Goal: Information Seeking & Learning: Compare options

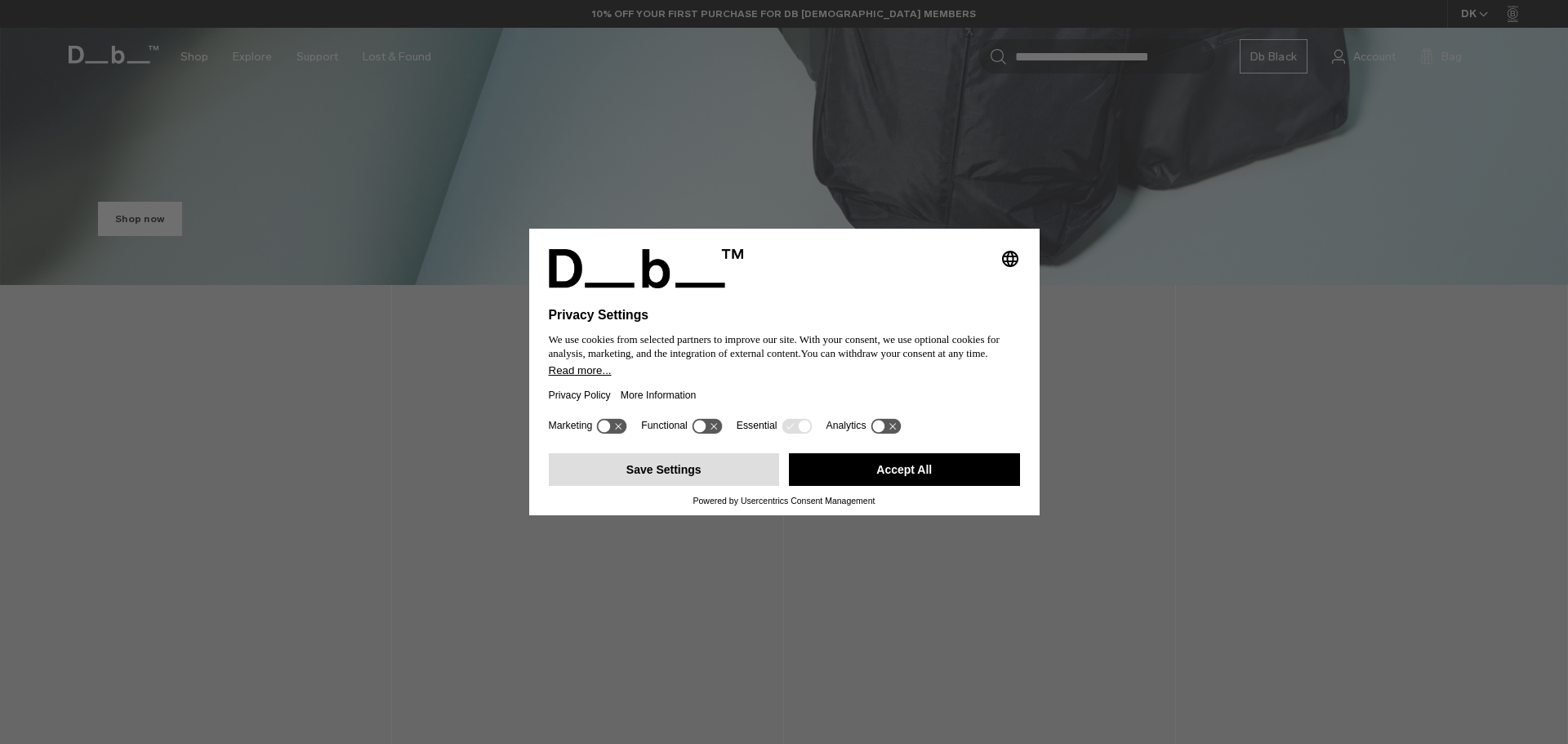
click at [746, 465] on button "Save Settings" at bounding box center [665, 469] width 231 height 33
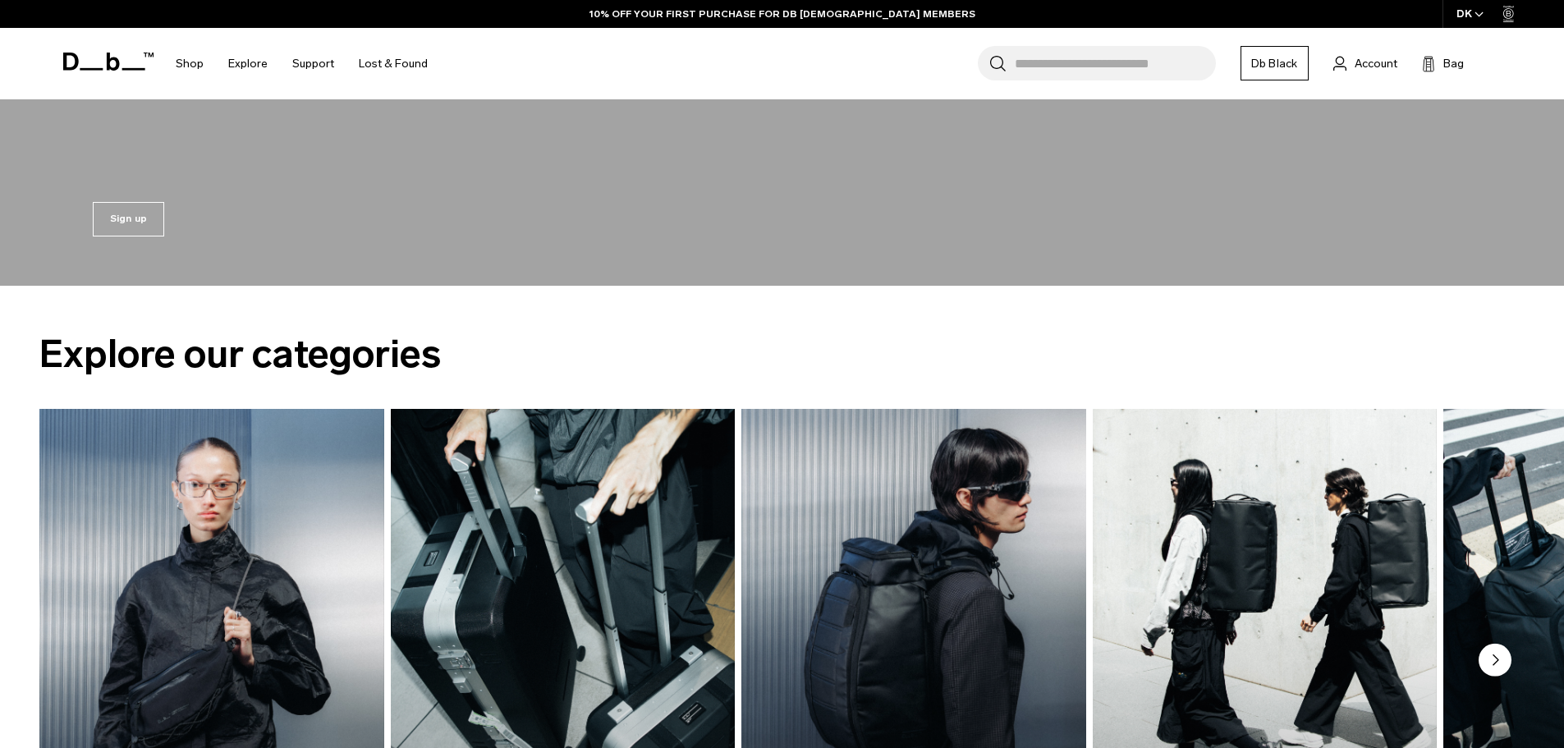
scroll to position [2381, 0]
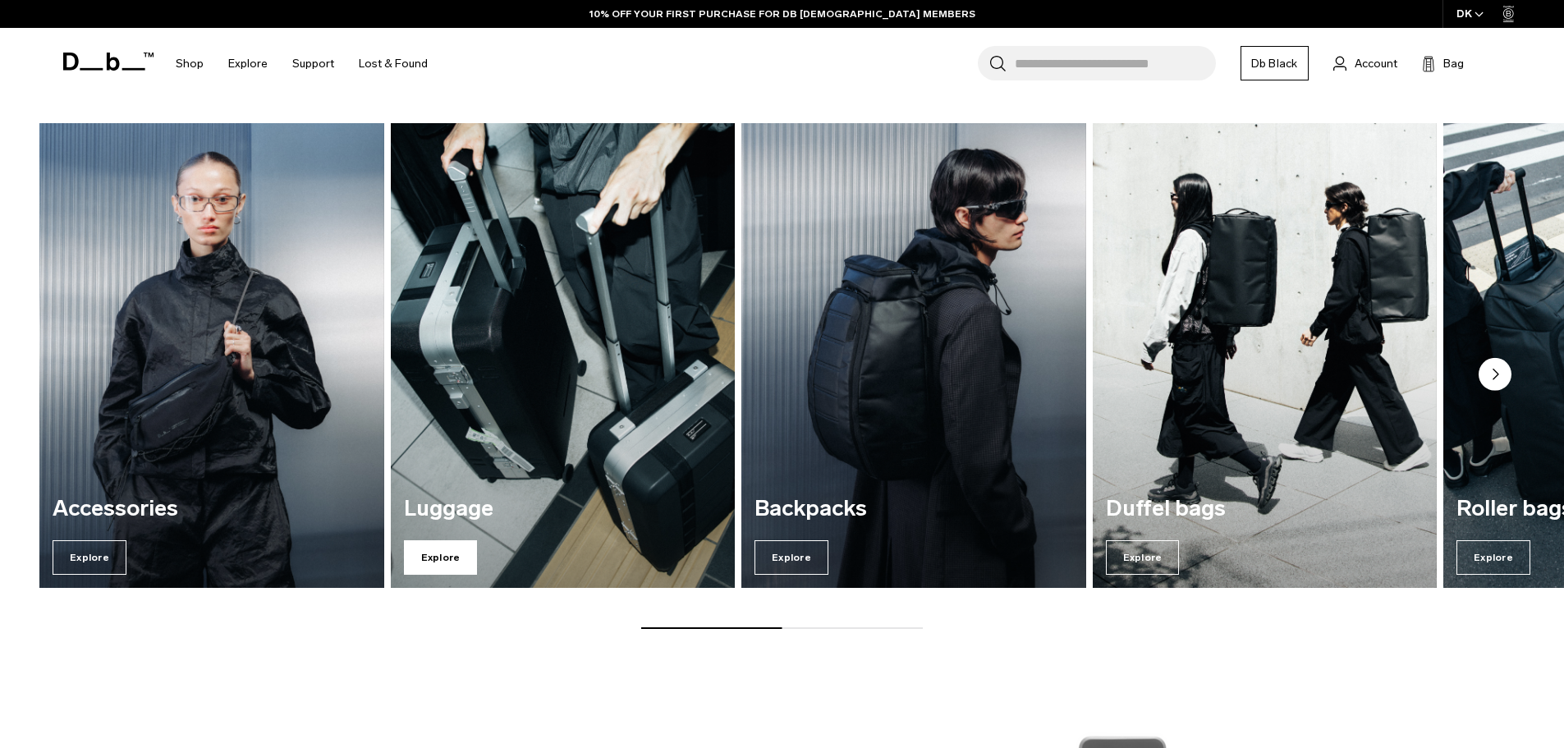
click at [429, 549] on span "Explore" at bounding box center [441, 557] width 74 height 34
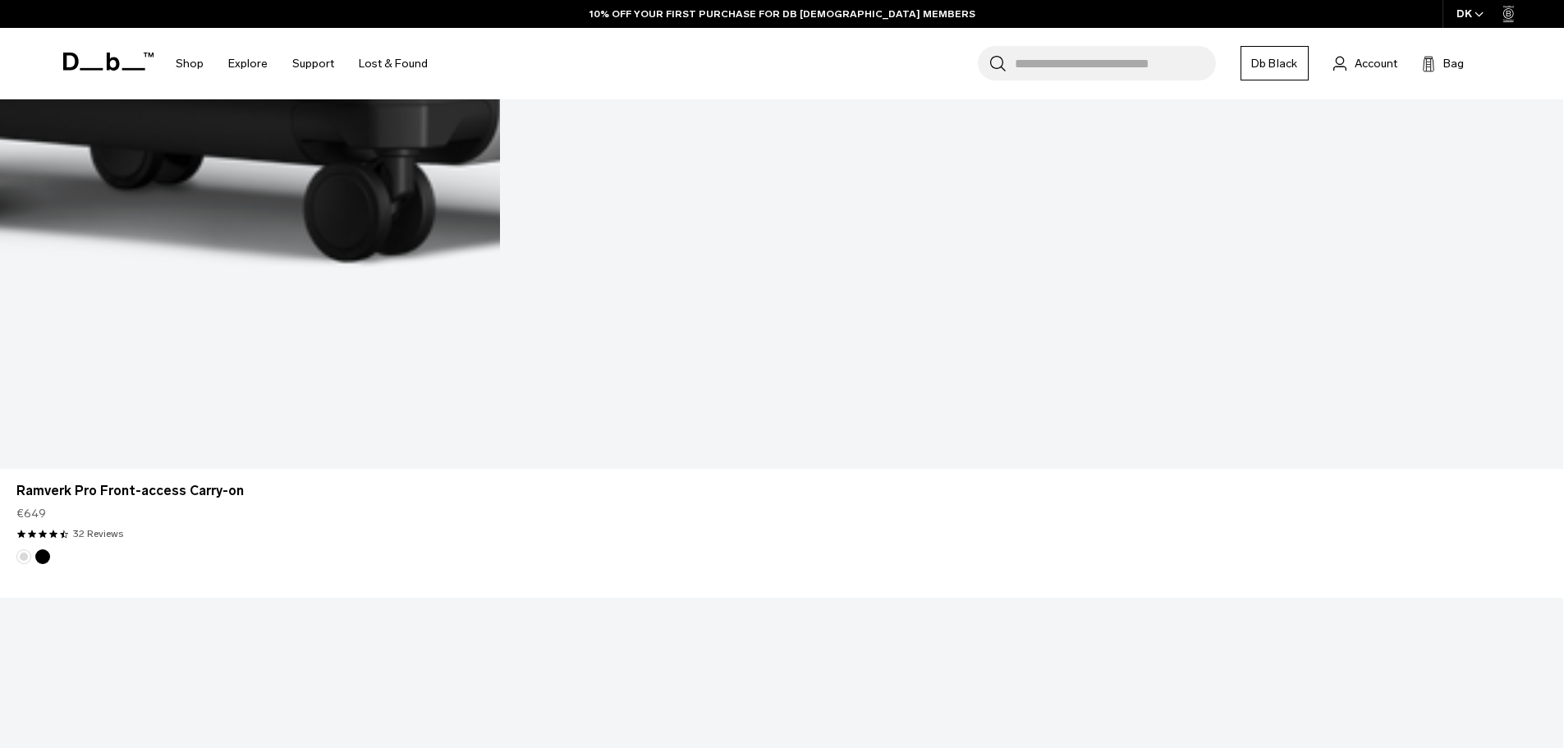
scroll to position [1585, 0]
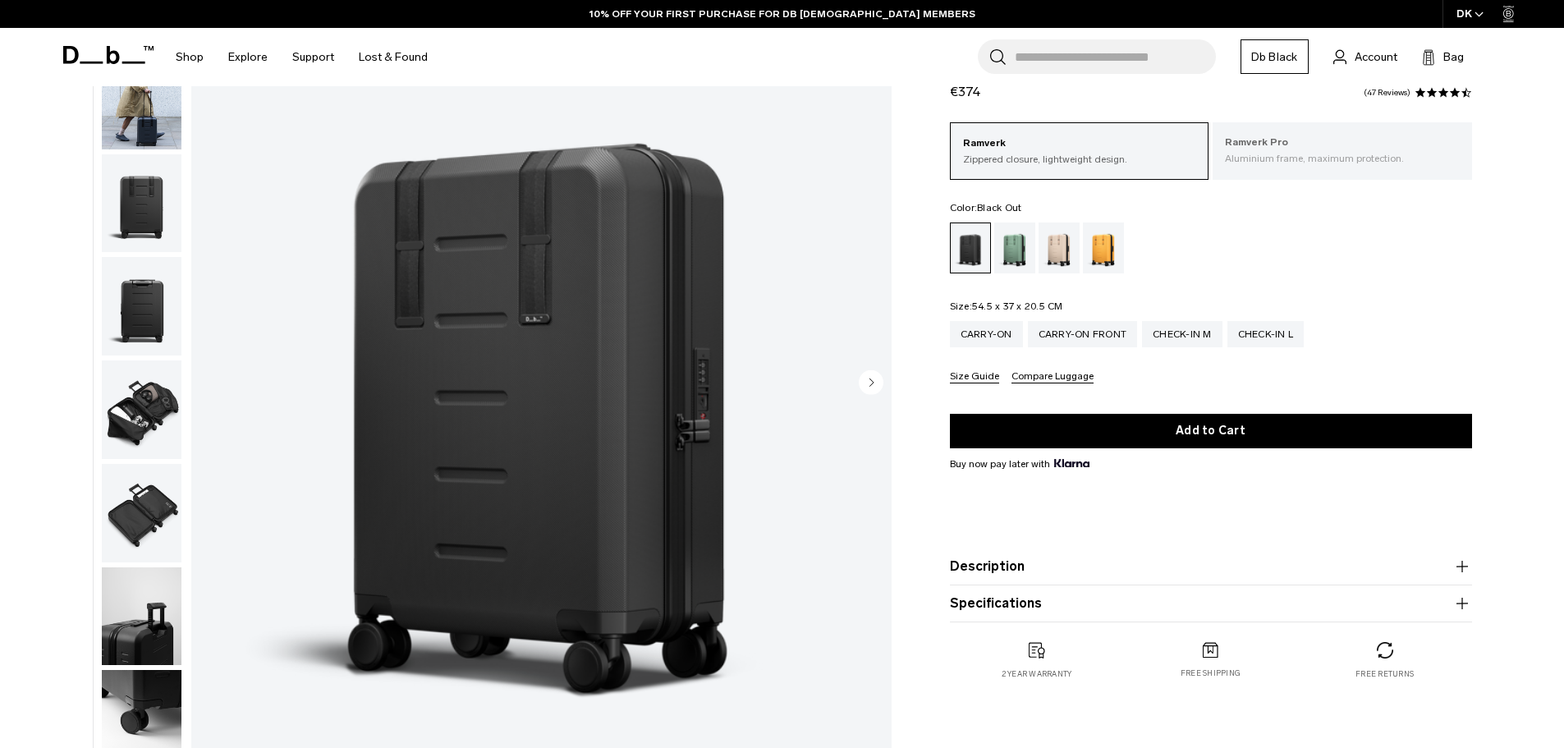
click at [1294, 162] on p "Aluminium frame, maximum protection." at bounding box center [1342, 158] width 235 height 15
click at [131, 168] on img "button" at bounding box center [142, 203] width 80 height 99
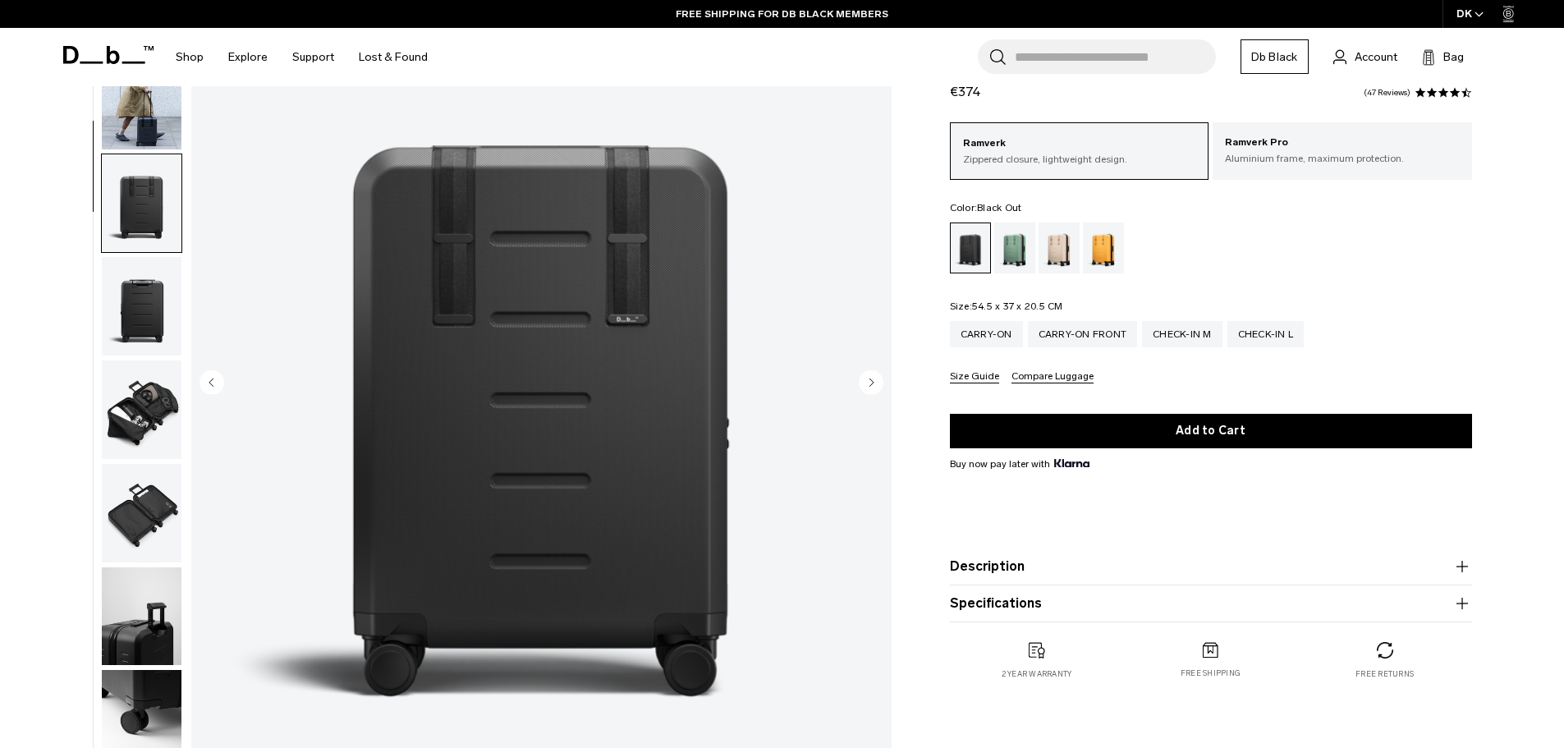
scroll to position [155, 0]
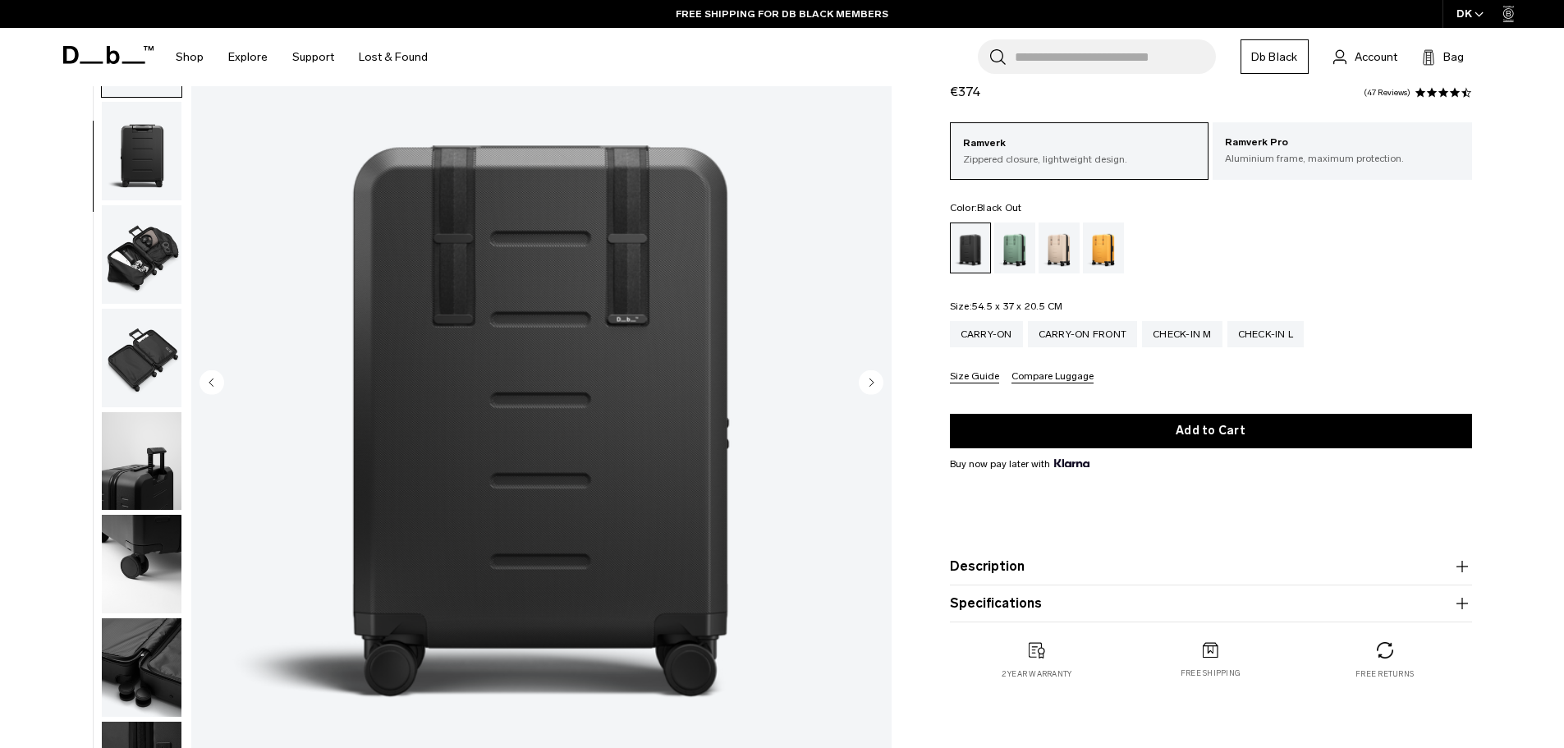
click at [137, 240] on img "button" at bounding box center [142, 254] width 80 height 99
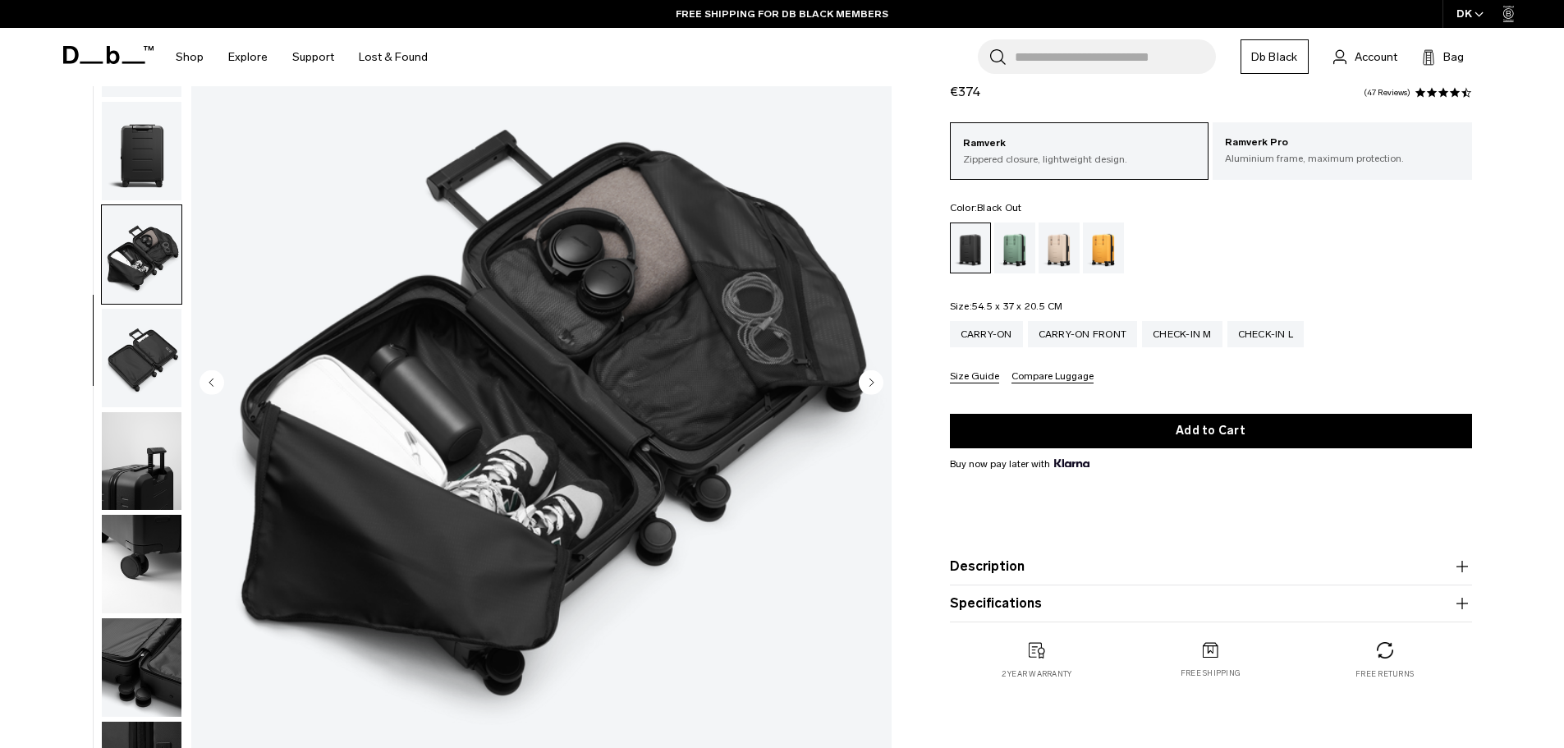
click at [144, 377] on img "button" at bounding box center [142, 358] width 80 height 99
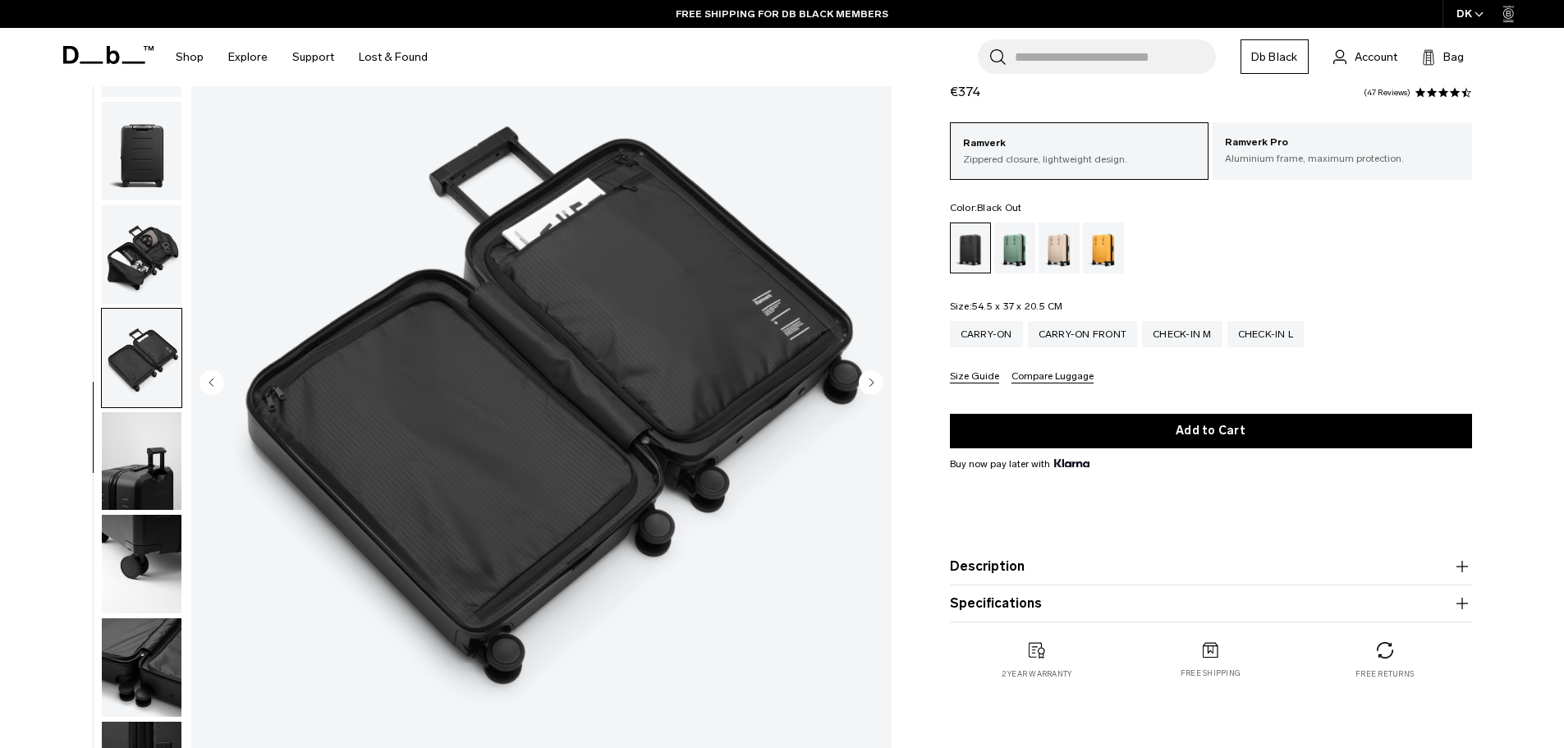
click at [156, 444] on img "button" at bounding box center [142, 461] width 80 height 99
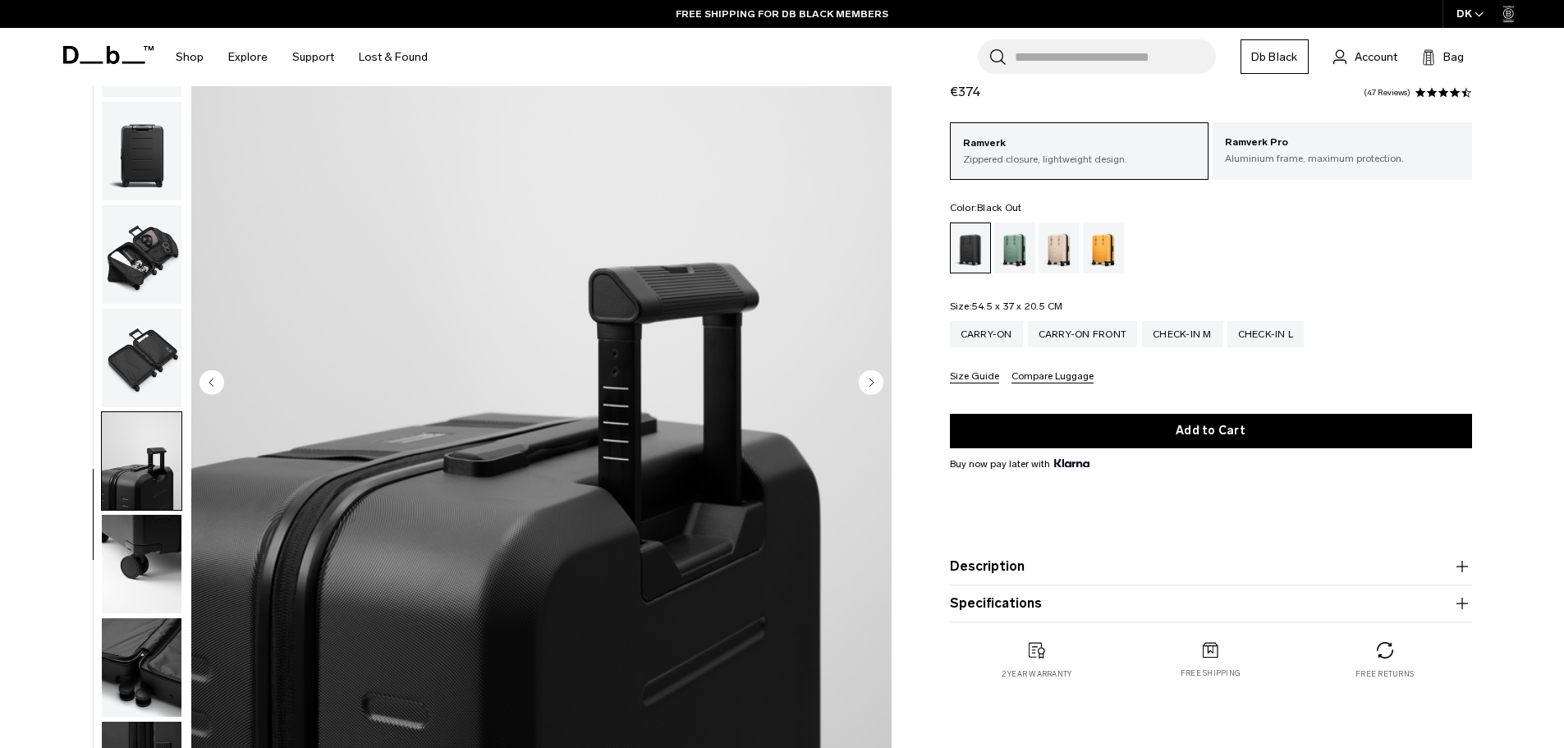
click at [160, 561] on img "button" at bounding box center [142, 564] width 80 height 99
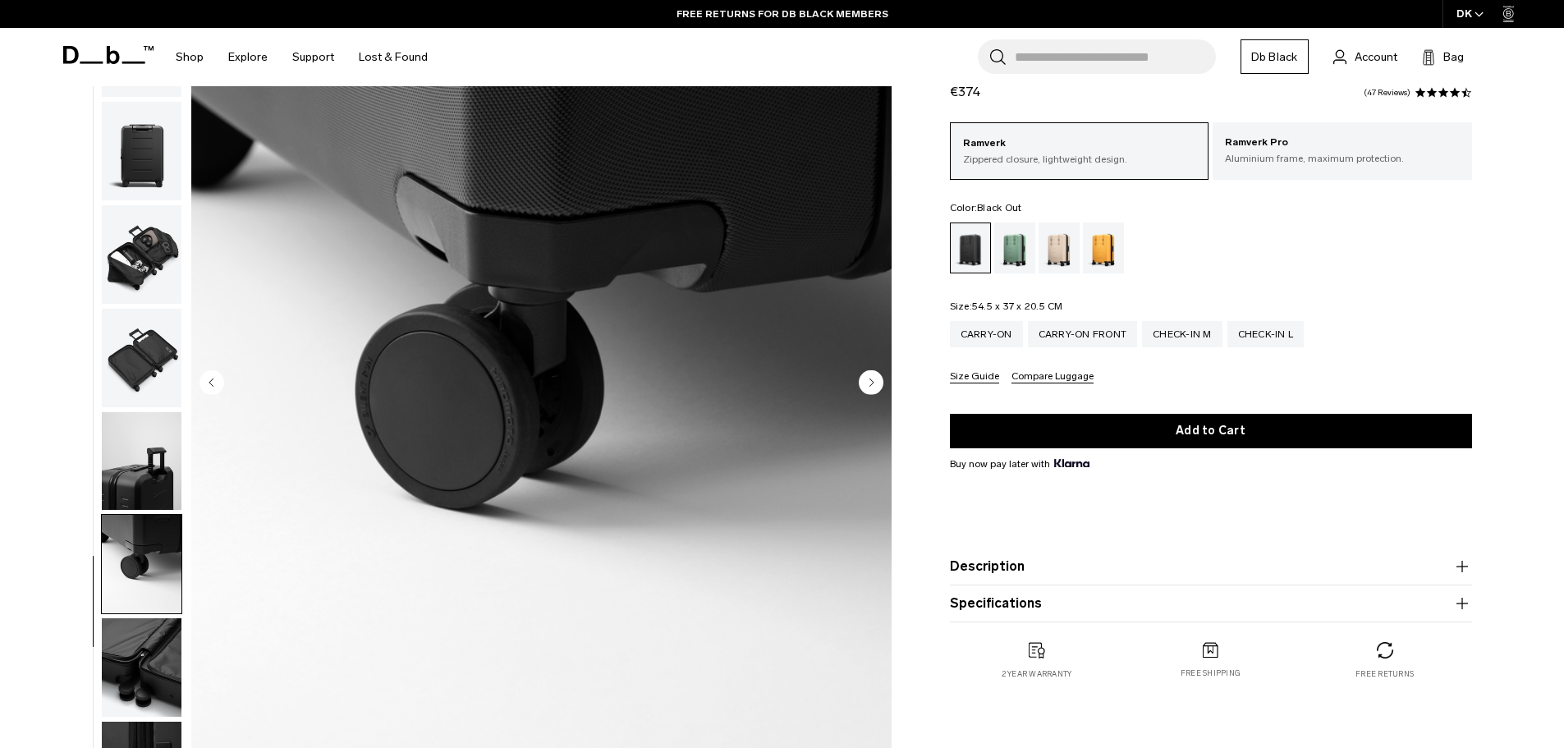
click at [153, 667] on img "button" at bounding box center [142, 667] width 80 height 99
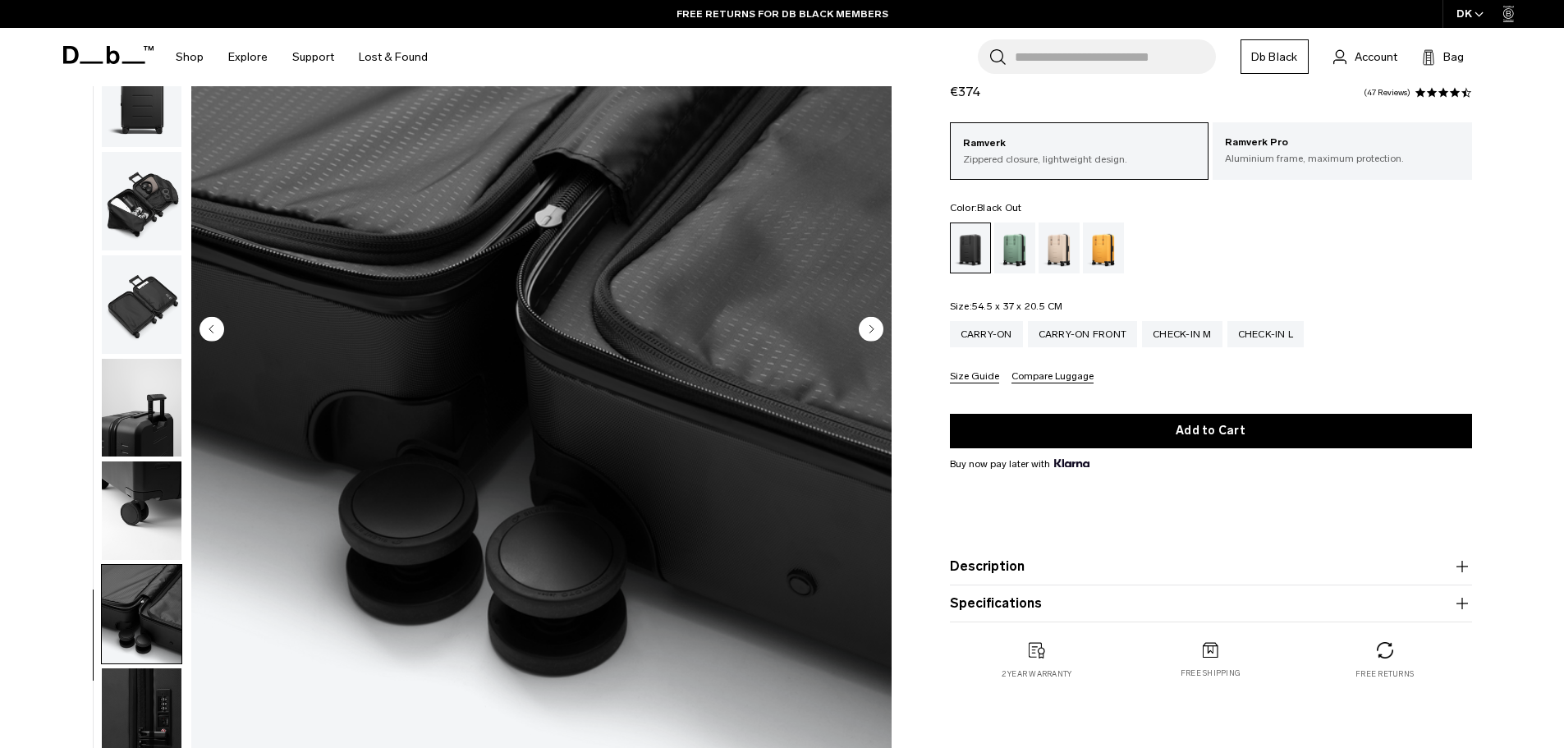
scroll to position [246, 0]
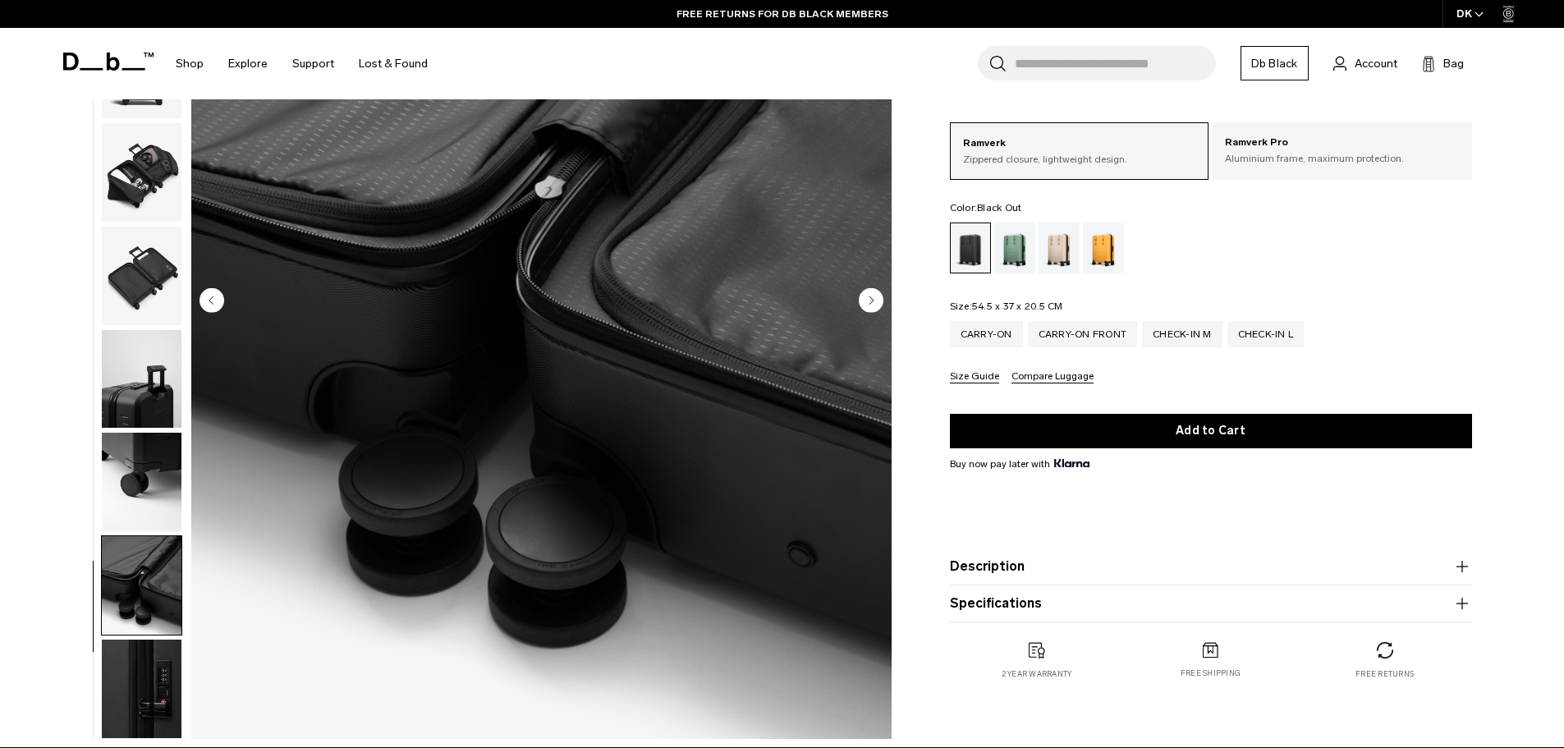
click at [151, 697] on img "button" at bounding box center [142, 689] width 80 height 99
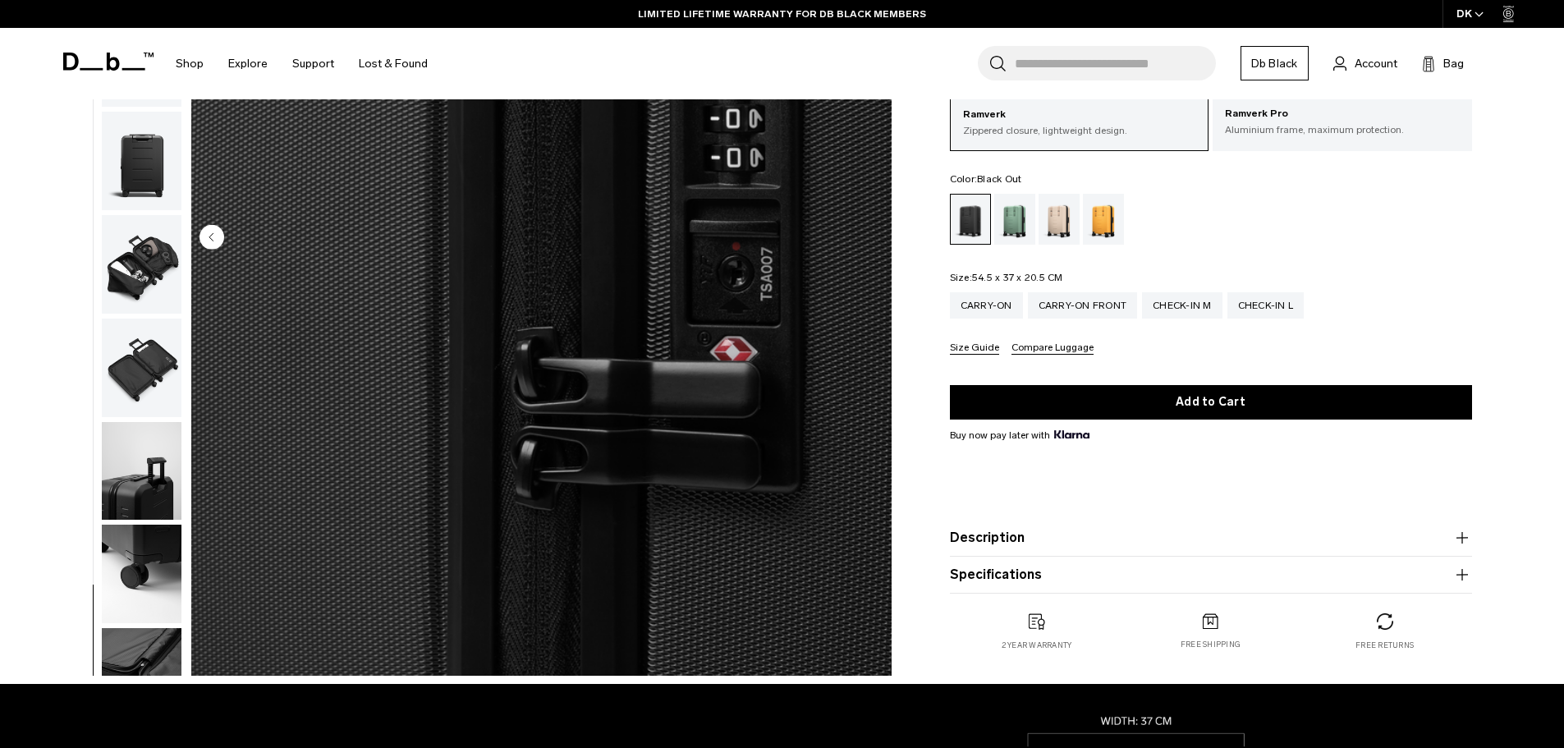
scroll to position [164, 0]
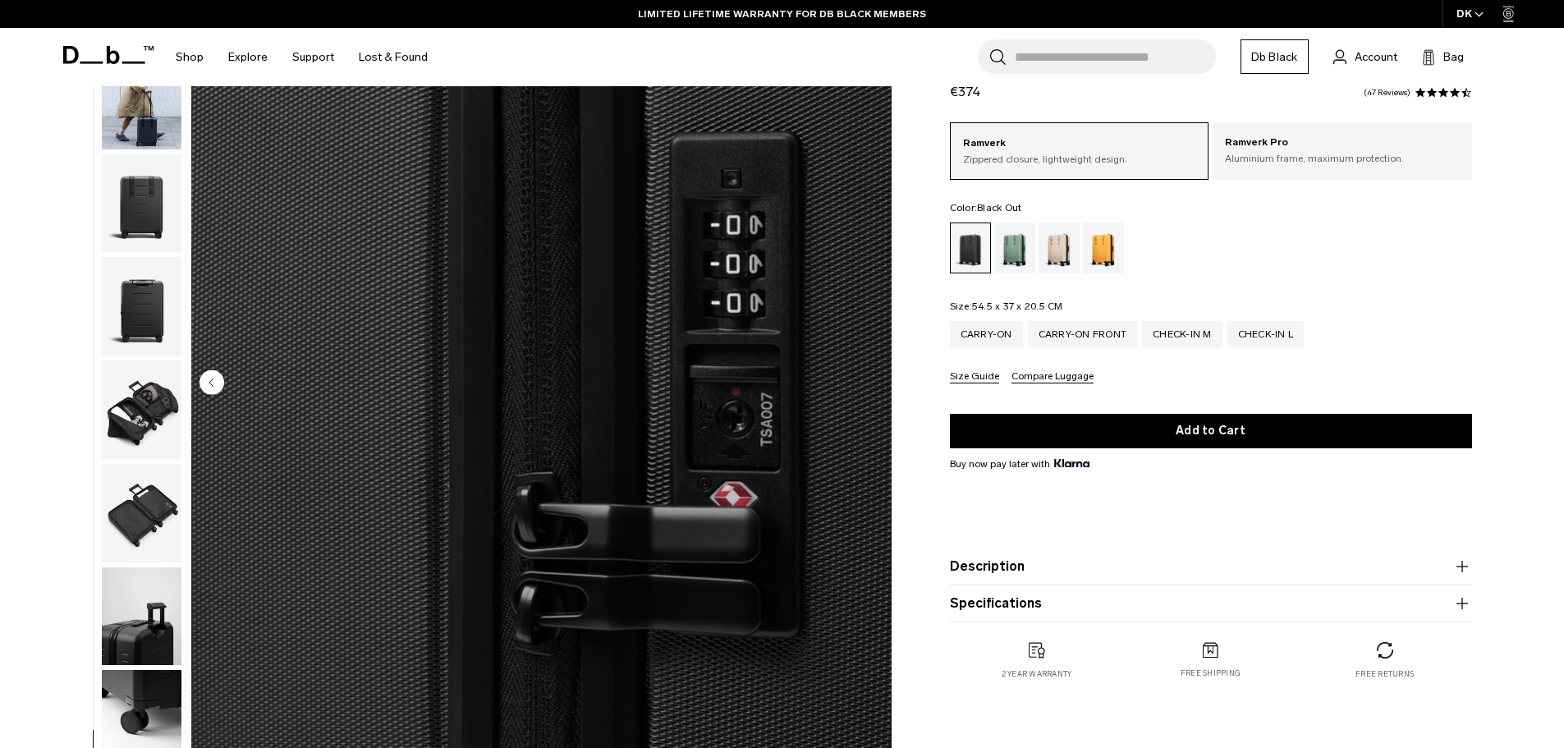
click at [1031, 567] on button "Description" at bounding box center [1211, 567] width 522 height 20
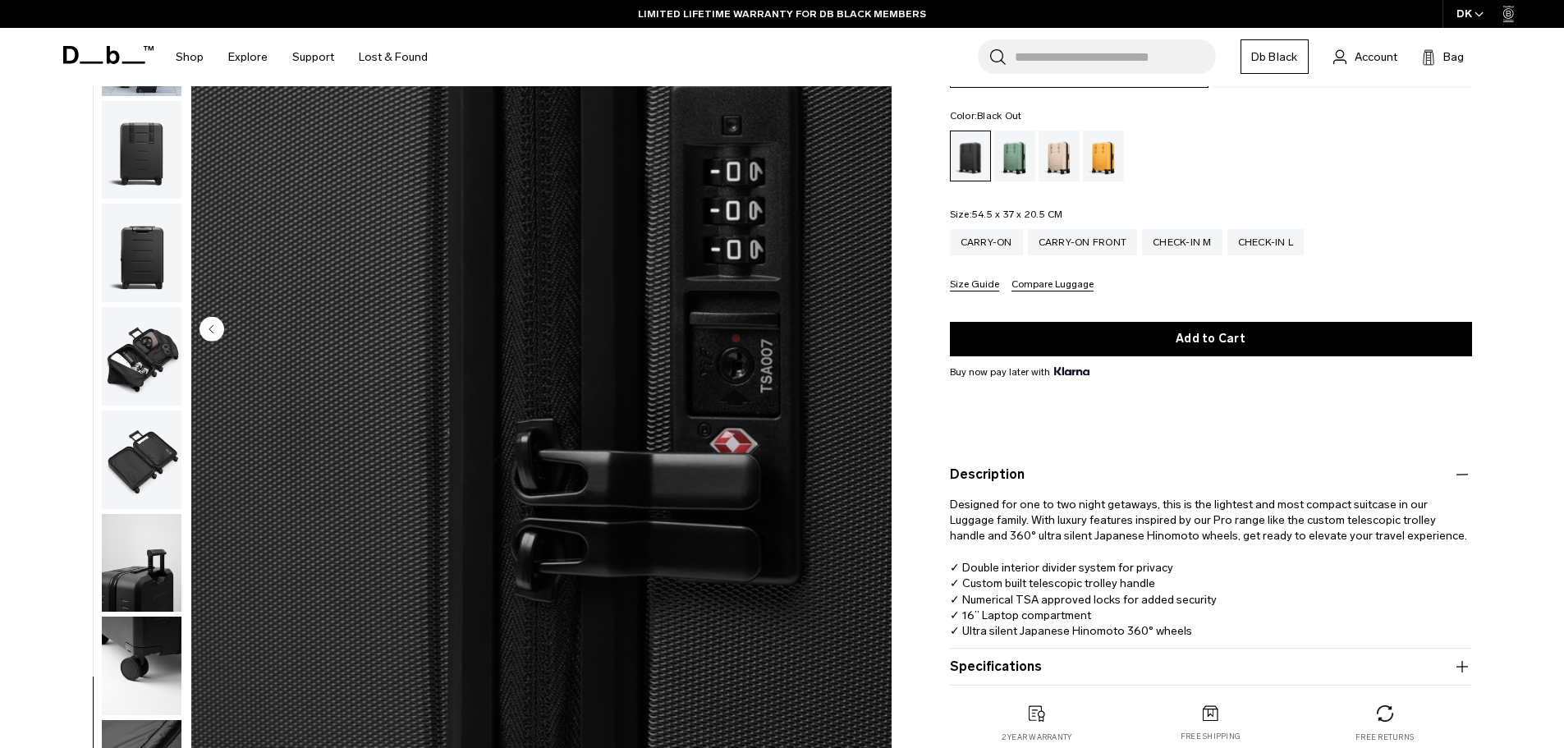
scroll to position [246, 0]
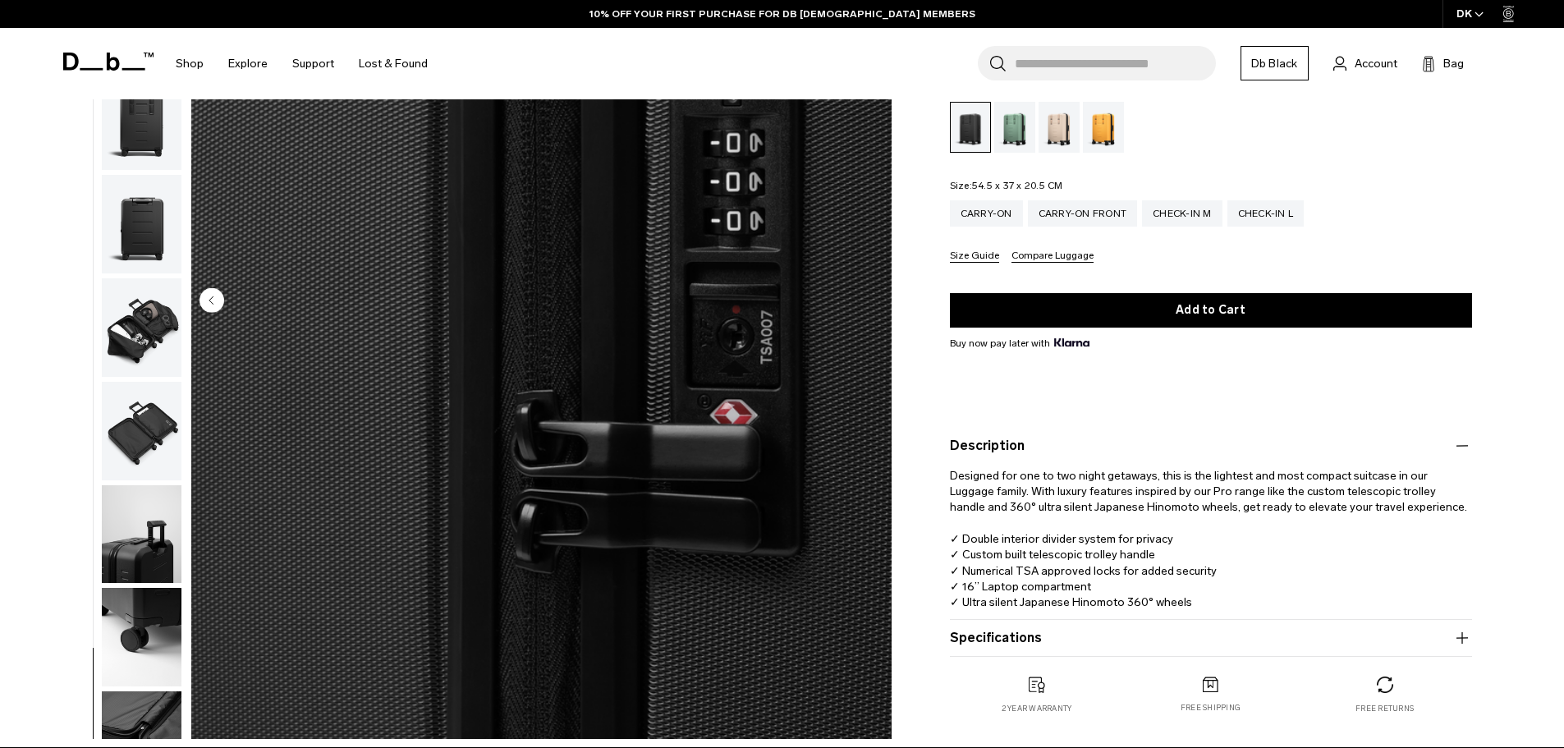
click at [1011, 637] on button "Specifications" at bounding box center [1211, 638] width 522 height 20
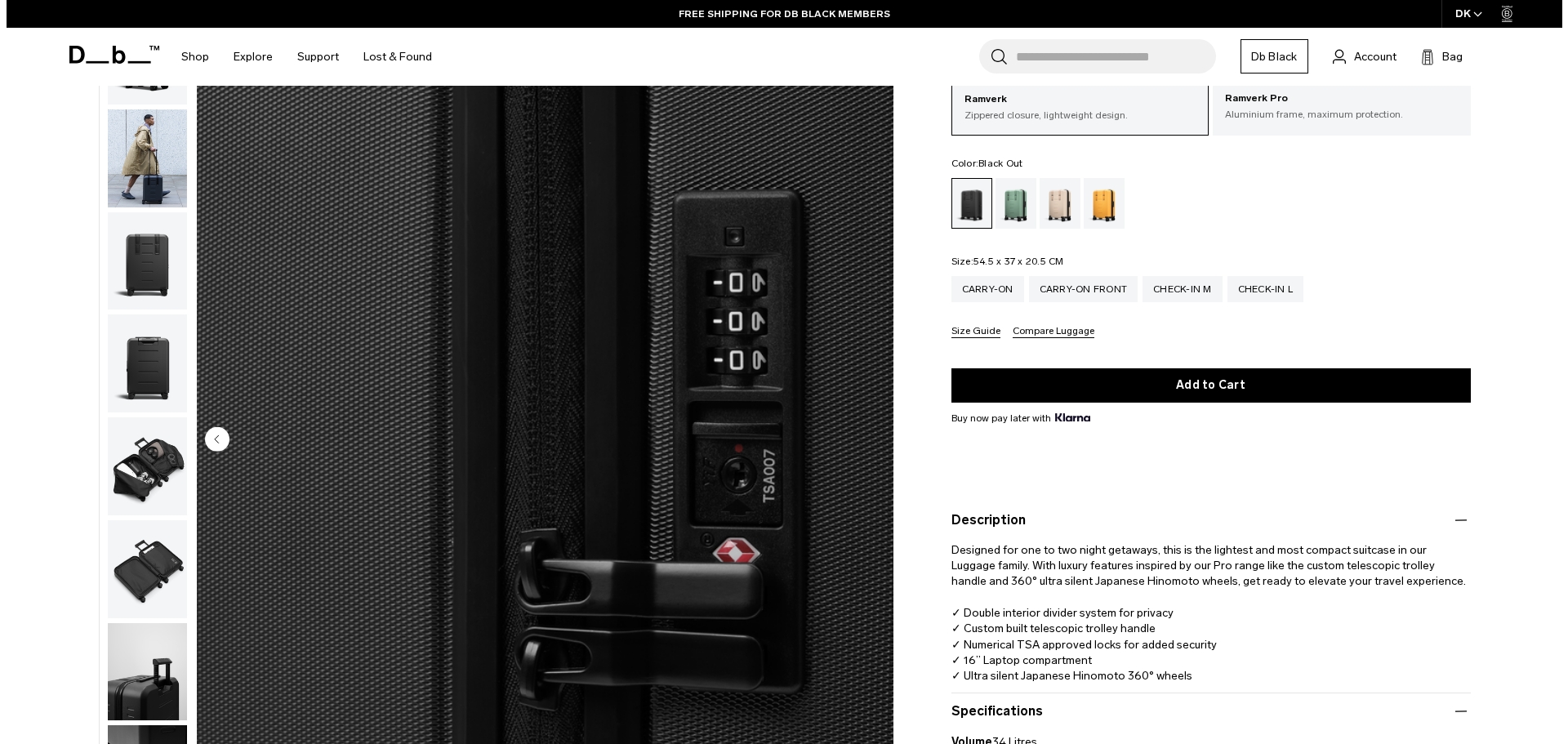
scroll to position [0, 0]
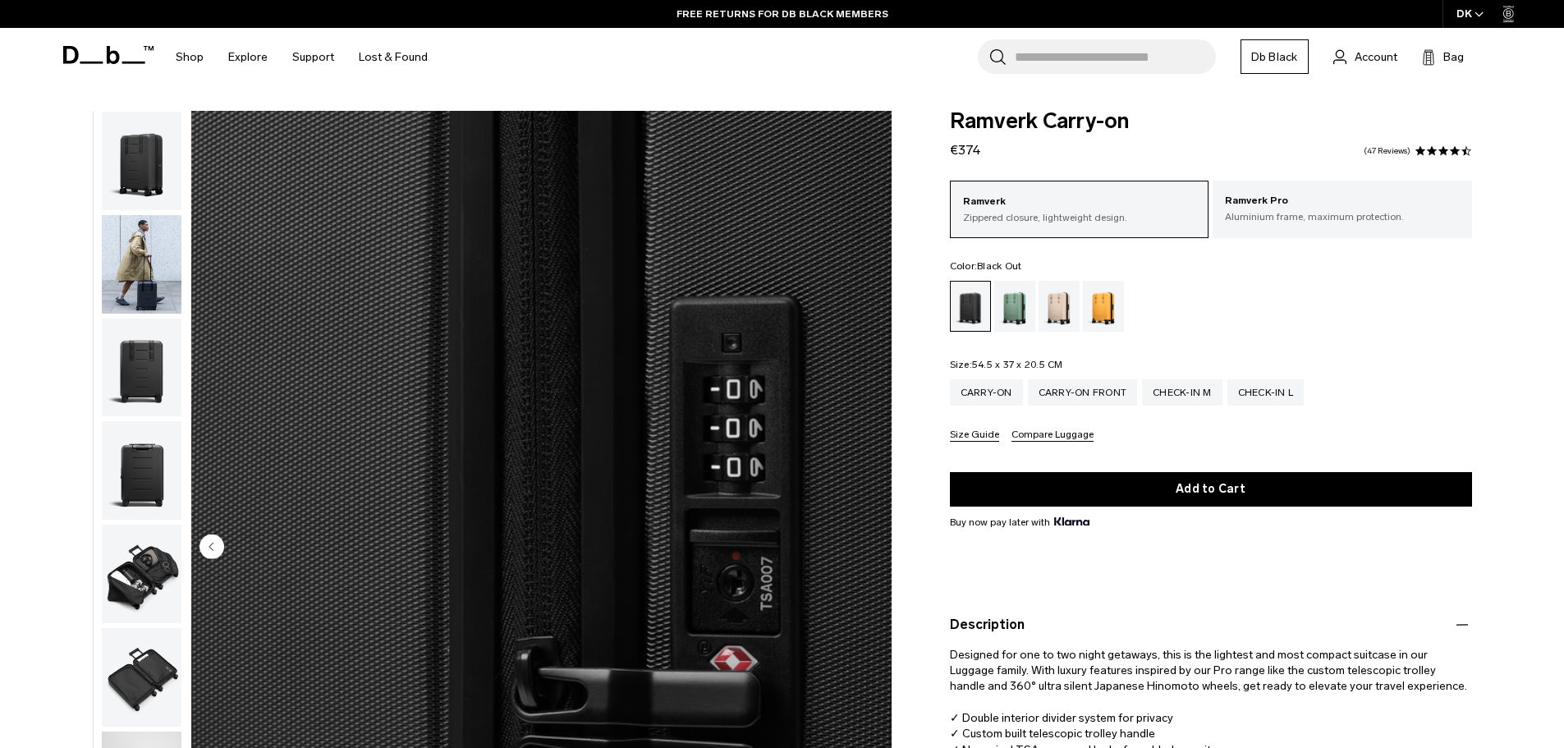
click at [1073, 440] on button "Compare Luggage" at bounding box center [1052, 435] width 82 height 12
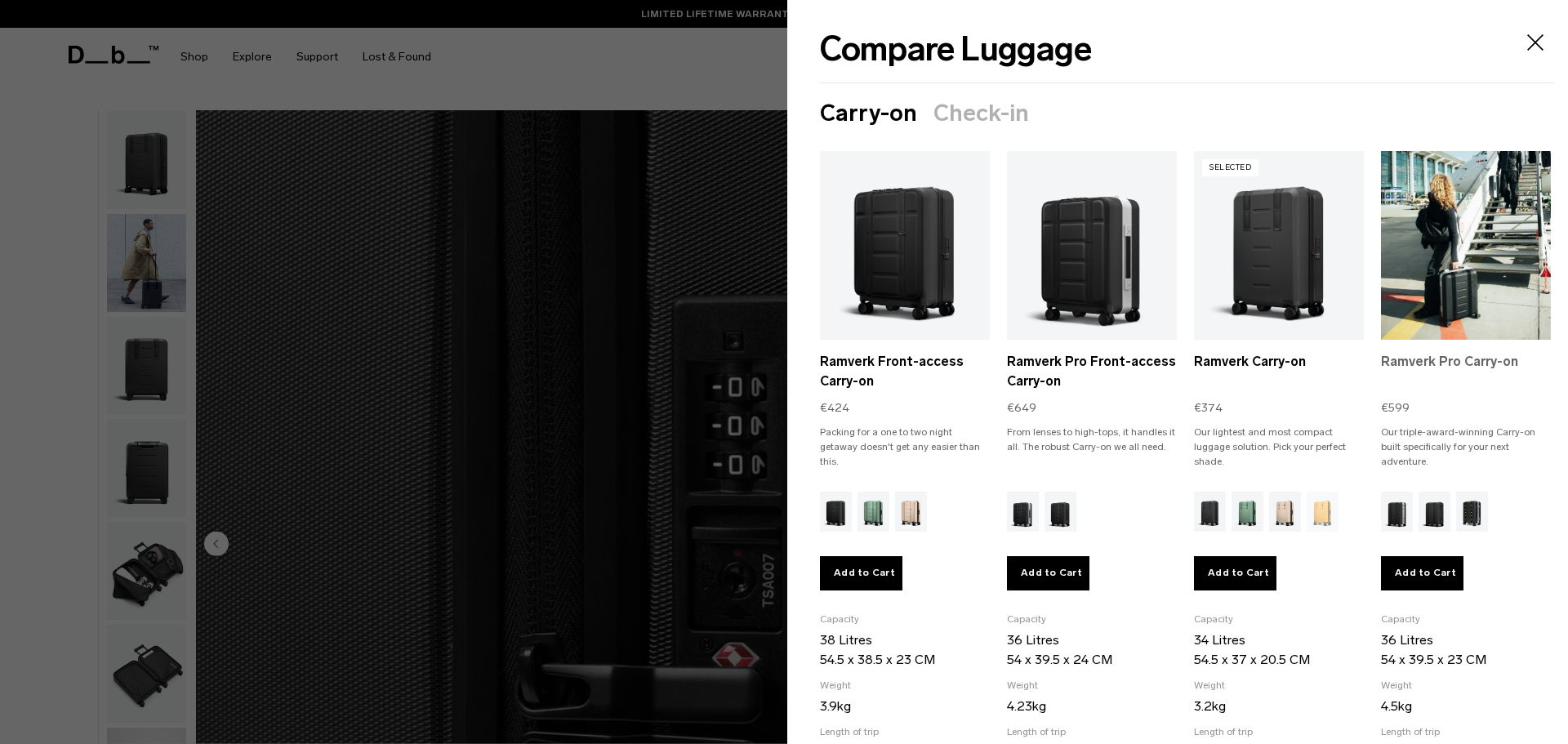
click at [1450, 360] on link "Ramverk Pro Carry-on" at bounding box center [1466, 371] width 170 height 39
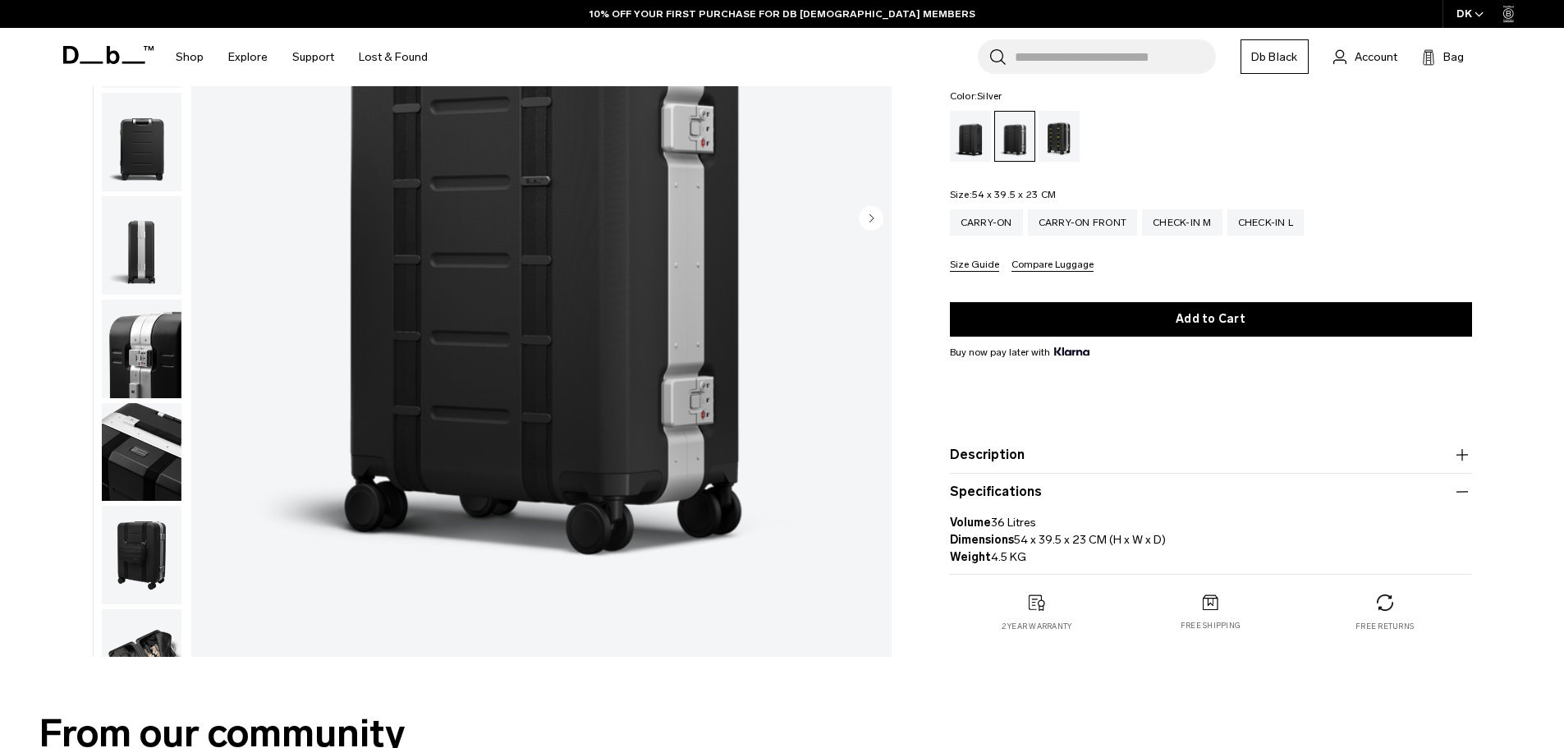
click at [986, 459] on button "Description" at bounding box center [1211, 455] width 522 height 20
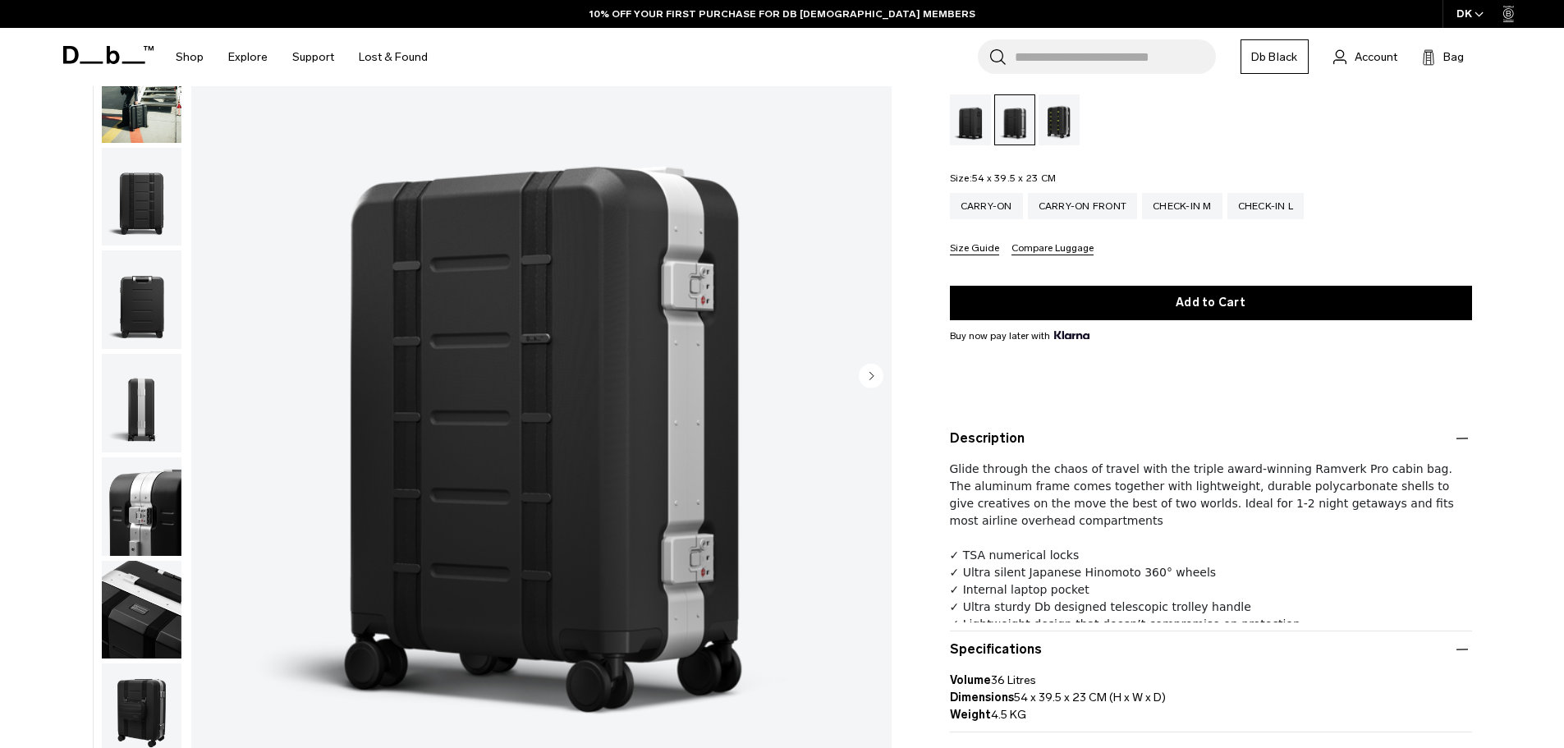
scroll to position [164, 0]
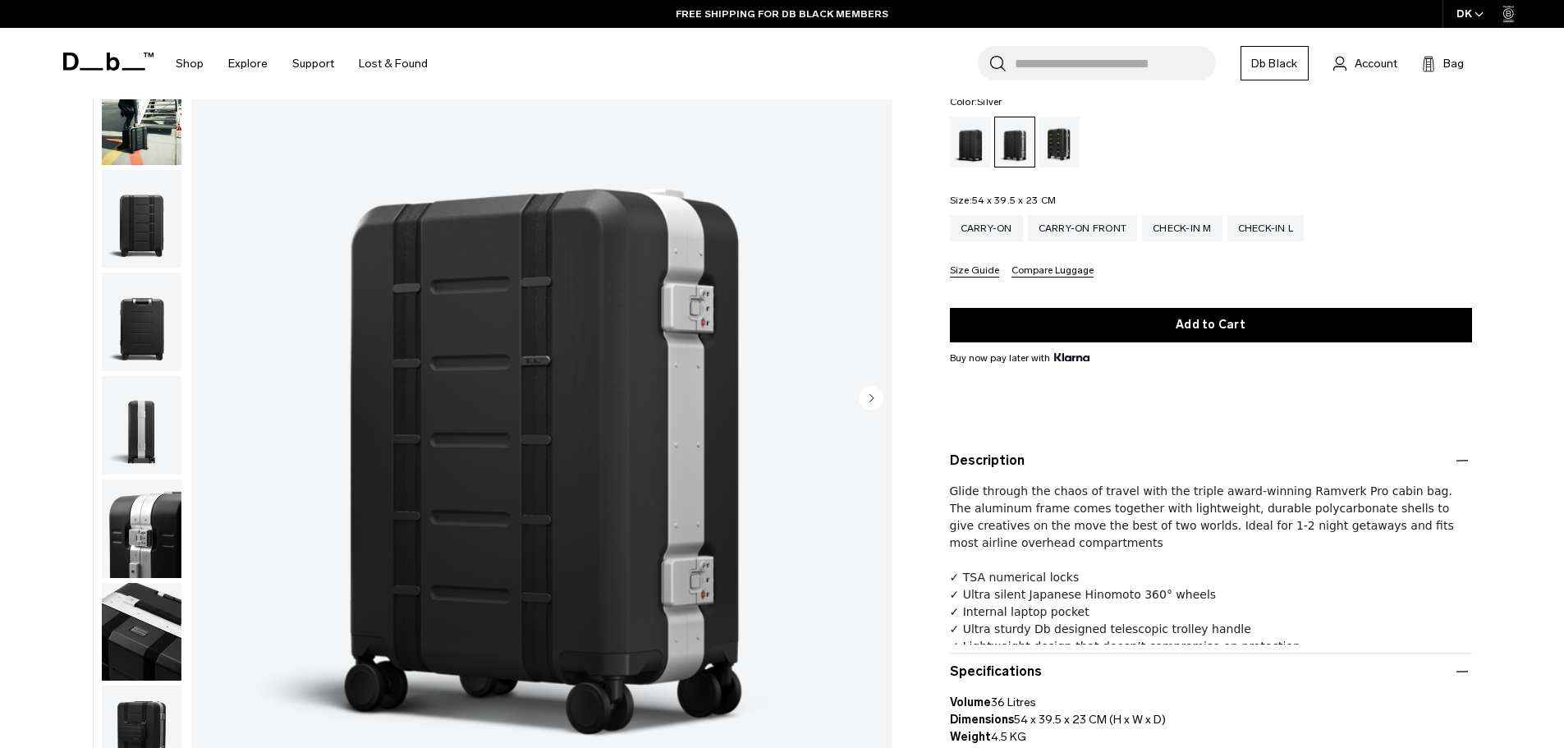
click at [145, 181] on img "button" at bounding box center [142, 218] width 80 height 99
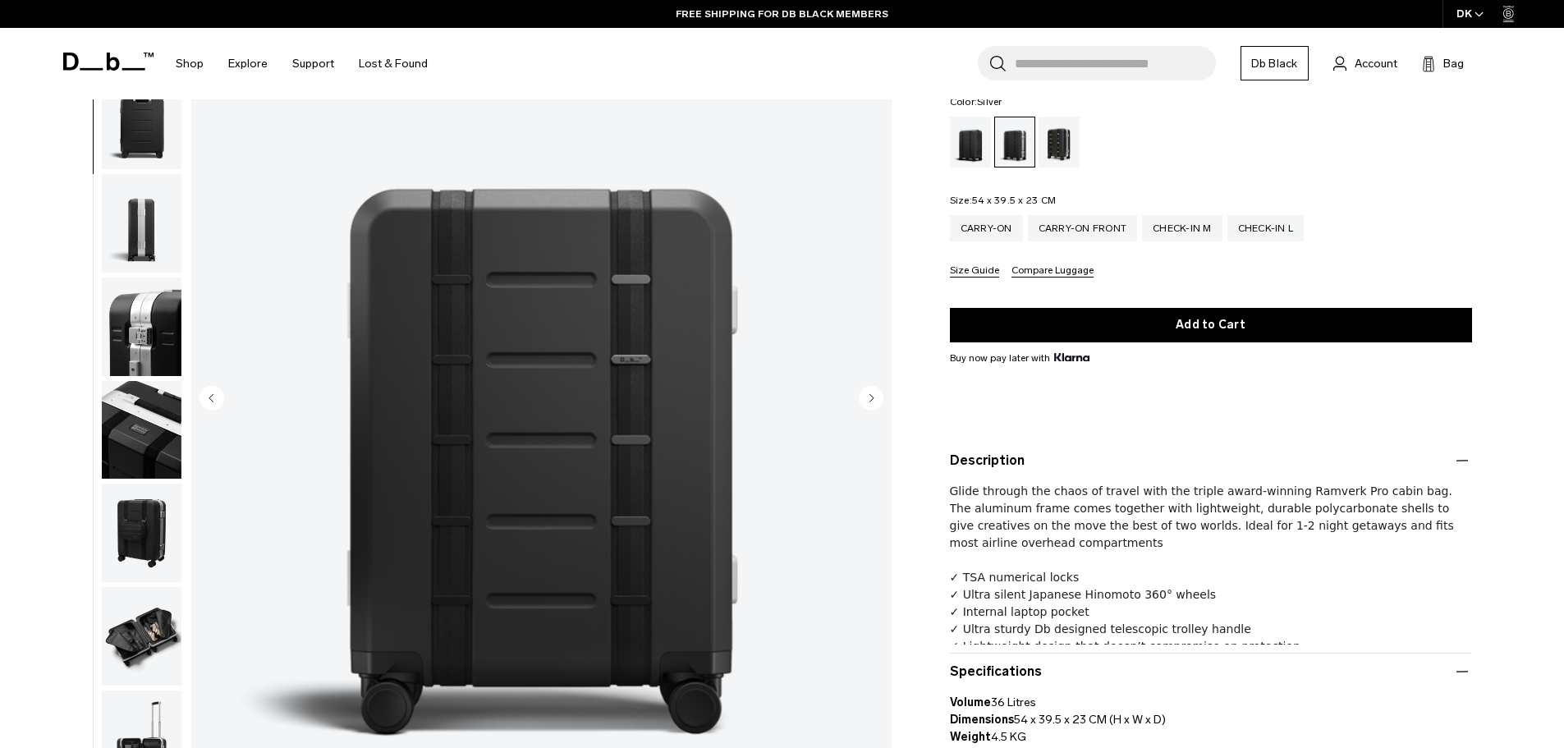
scroll to position [207, 0]
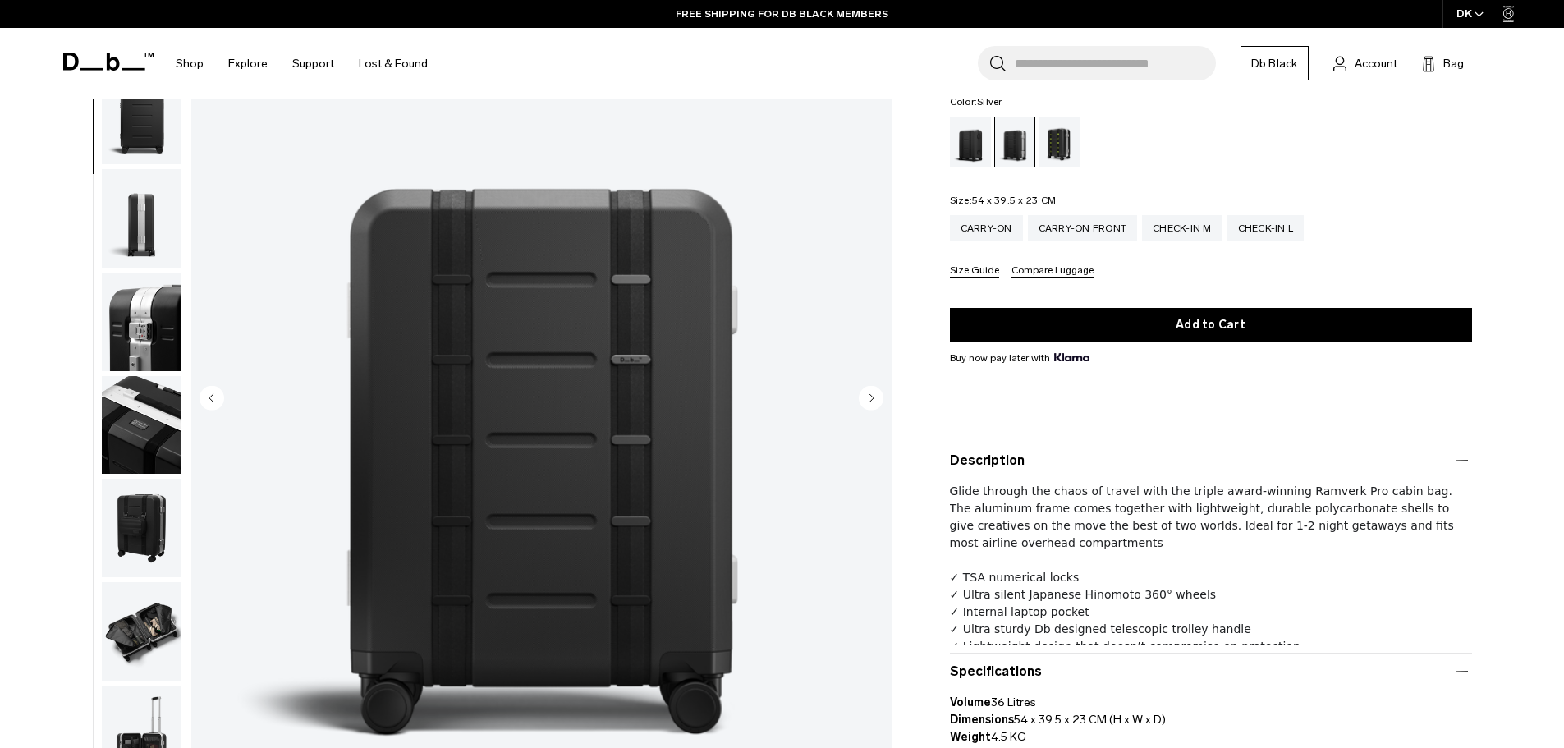
click at [148, 236] on img "button" at bounding box center [142, 218] width 80 height 99
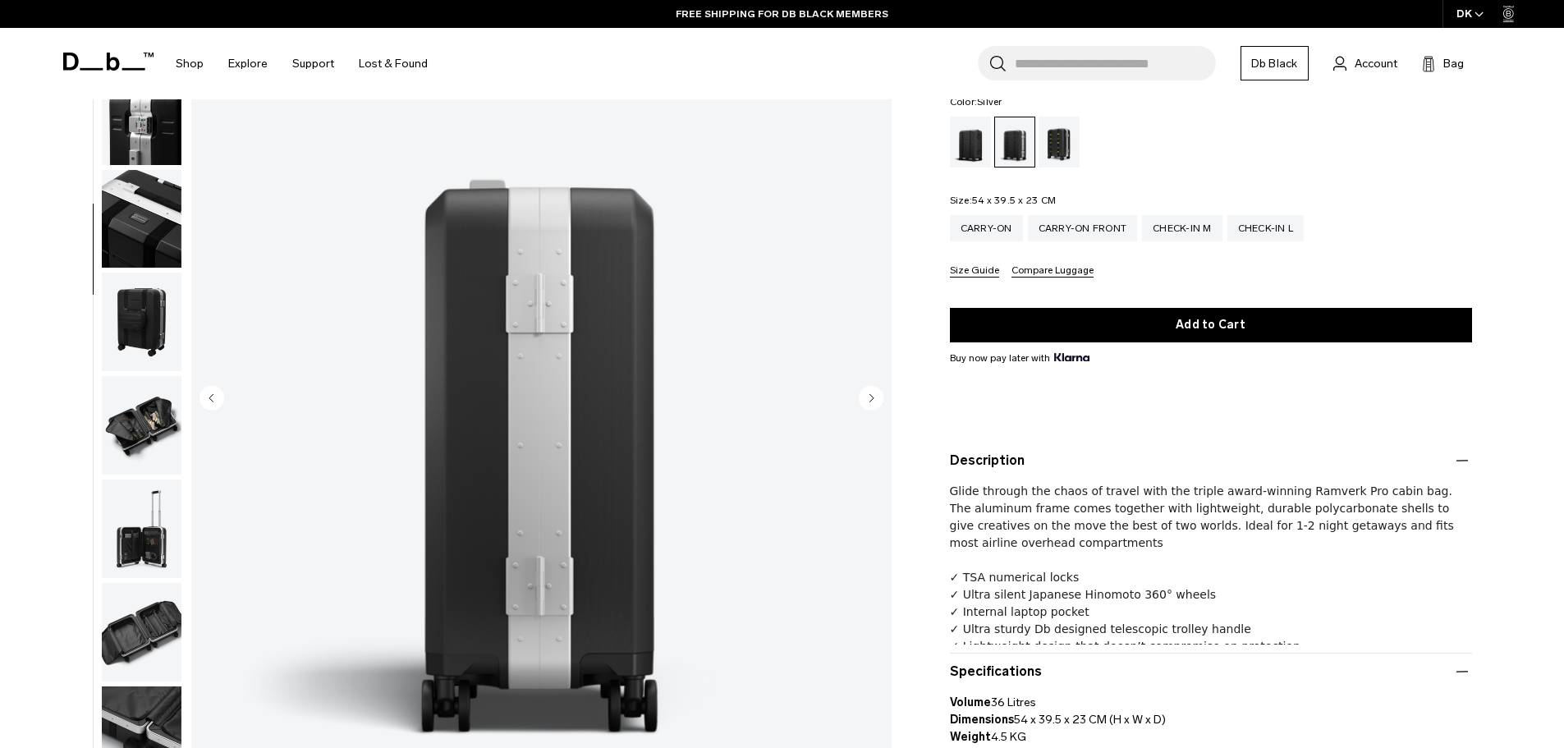
click at [158, 221] on img "button" at bounding box center [142, 218] width 80 height 99
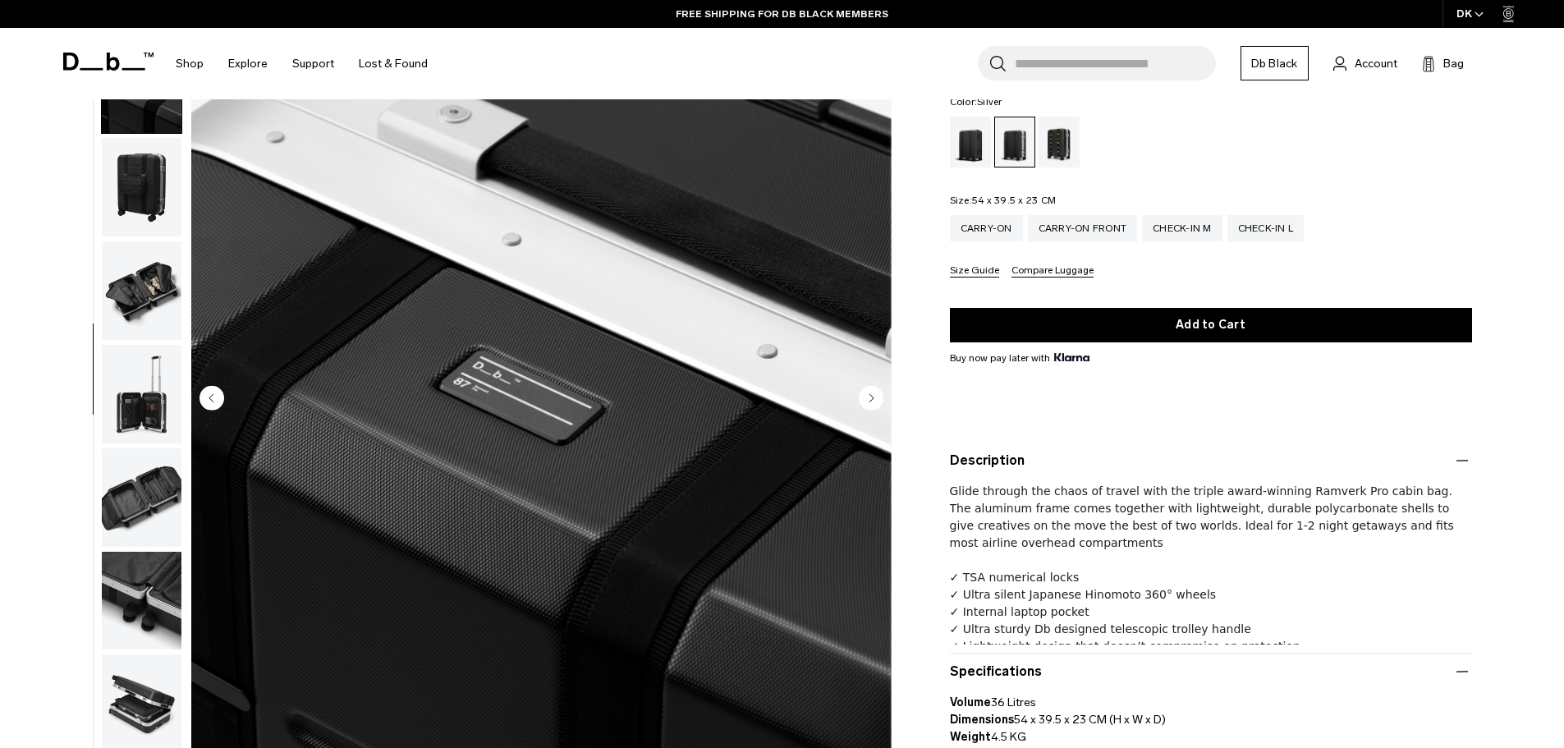
scroll to position [568, 0]
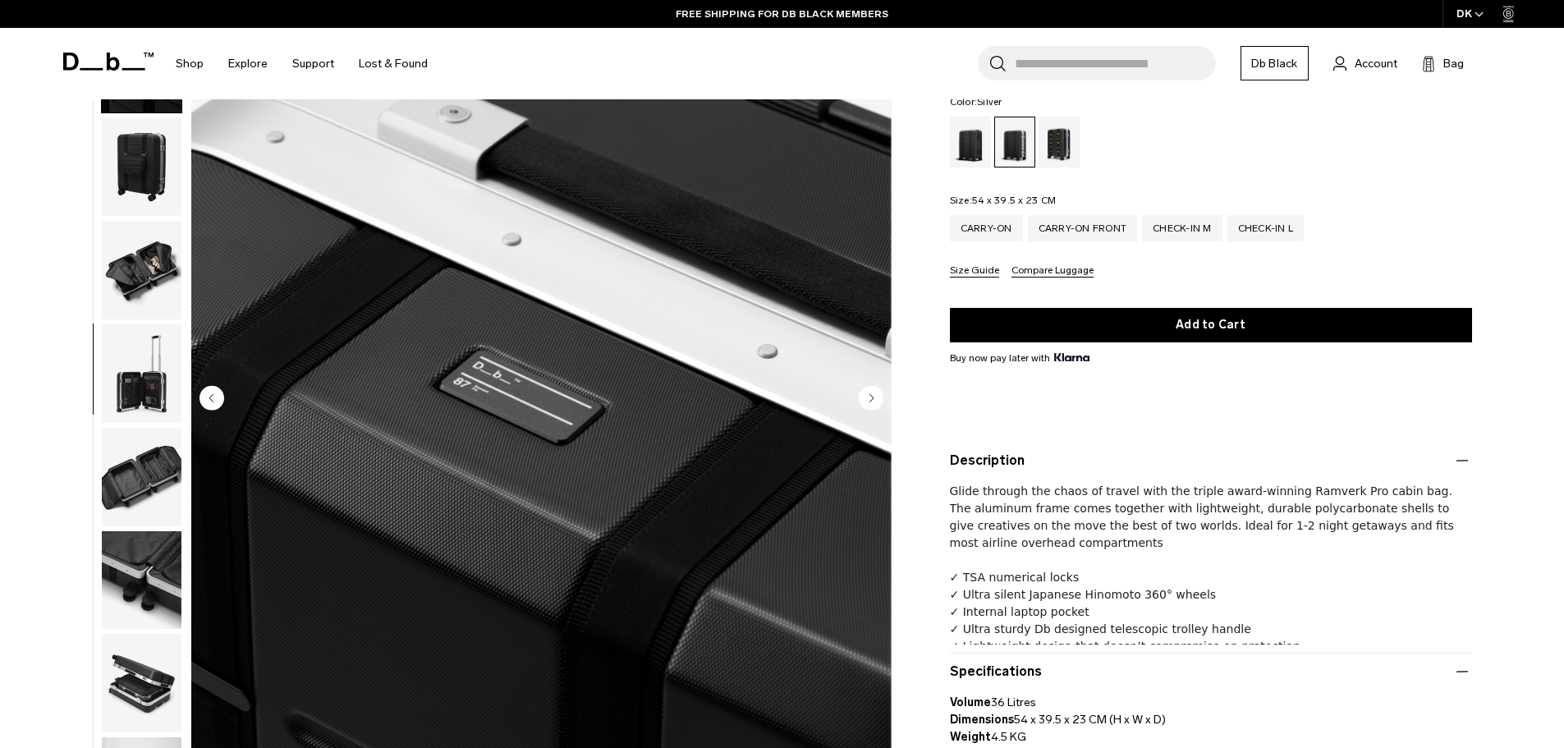
click at [142, 260] on img "button" at bounding box center [142, 270] width 80 height 99
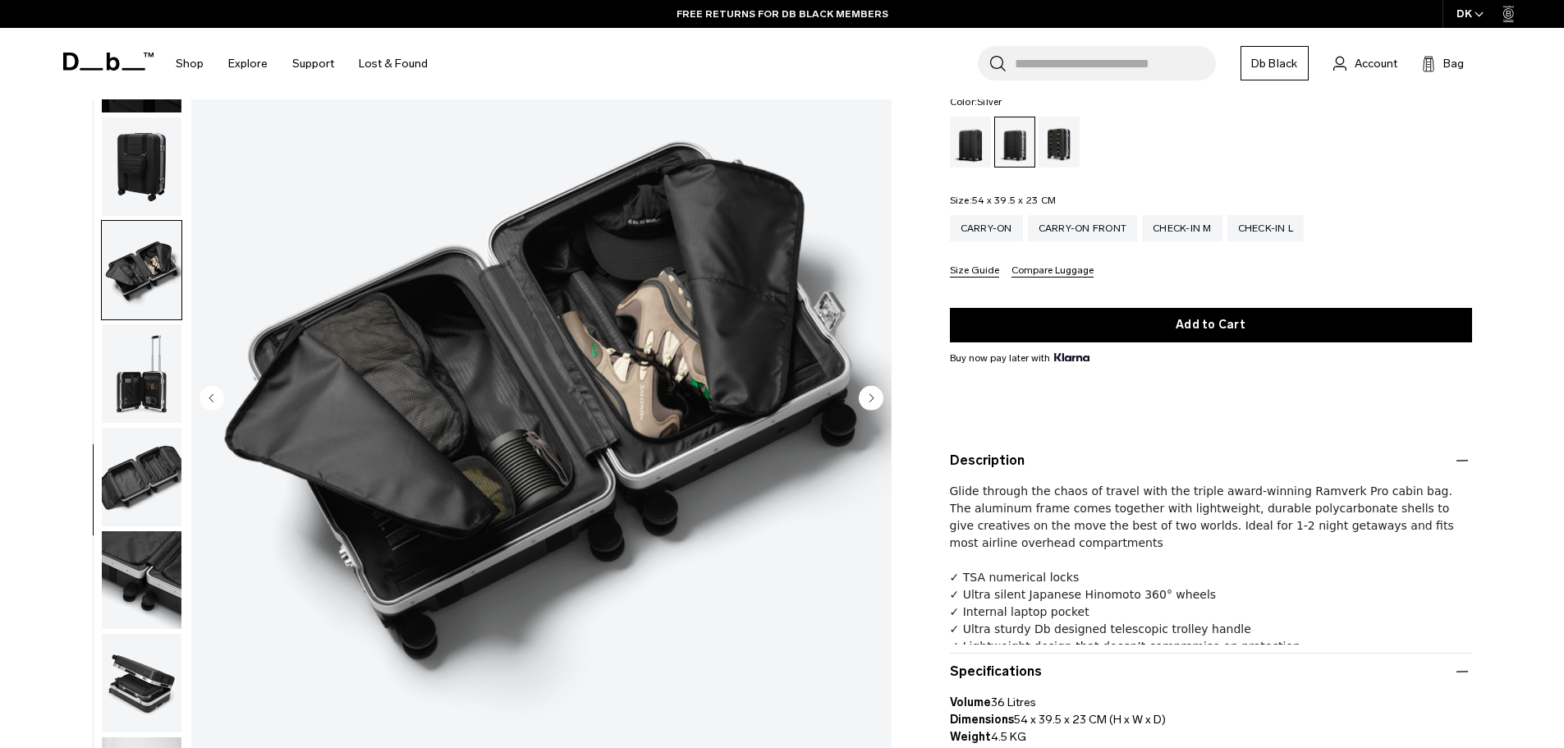
click at [145, 356] on img "button" at bounding box center [142, 373] width 80 height 99
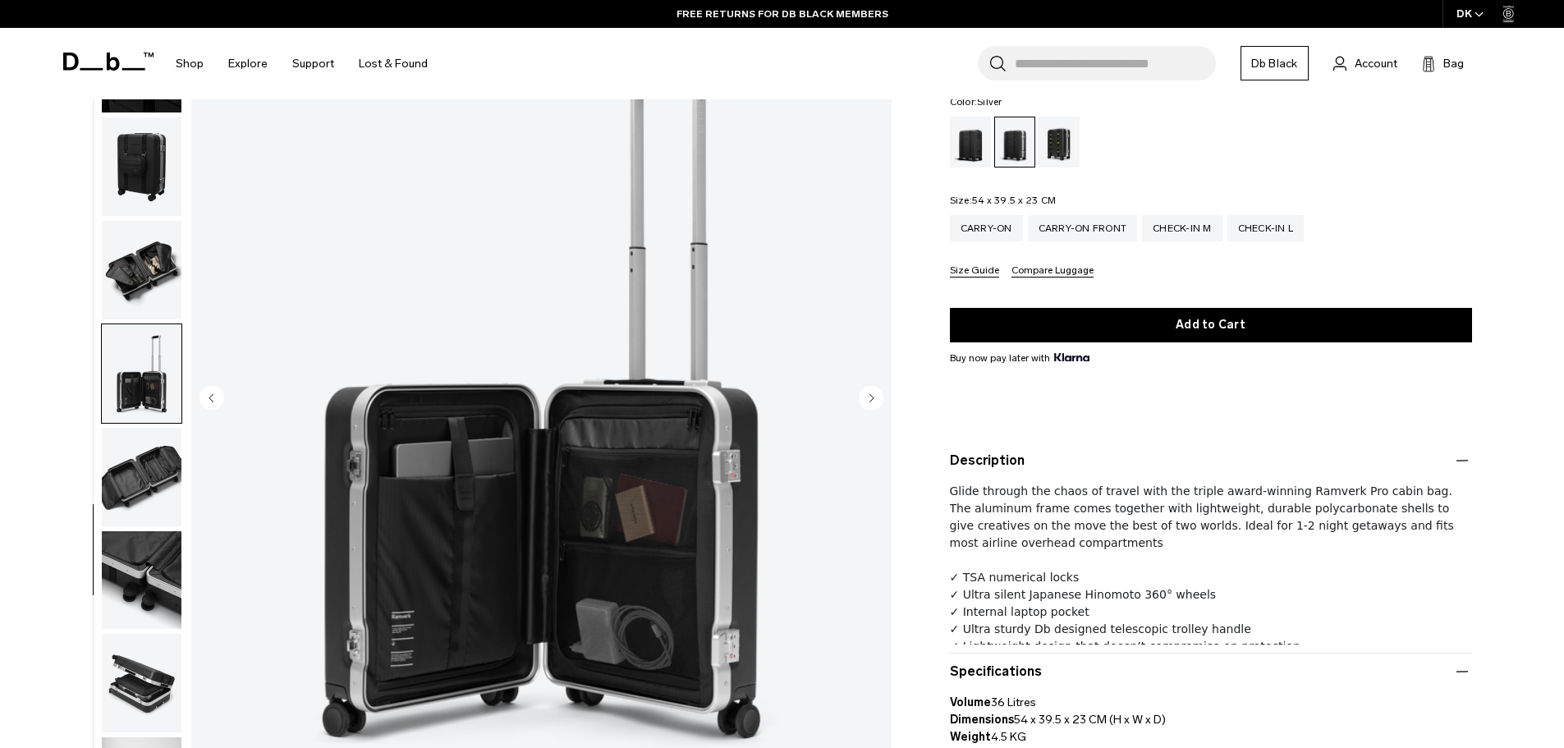
click at [155, 495] on img "button" at bounding box center [142, 477] width 80 height 99
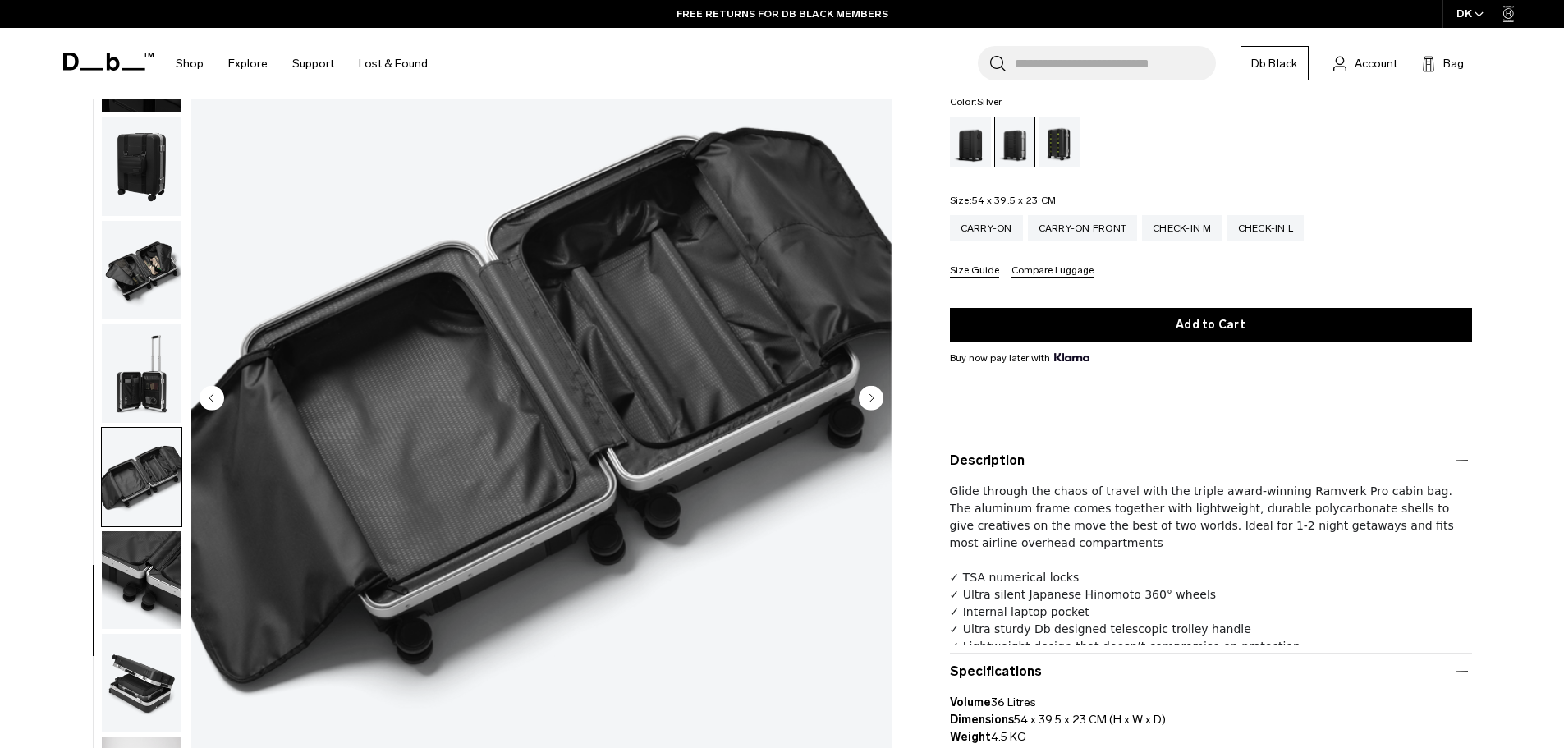
click at [150, 570] on img "button" at bounding box center [142, 579] width 80 height 99
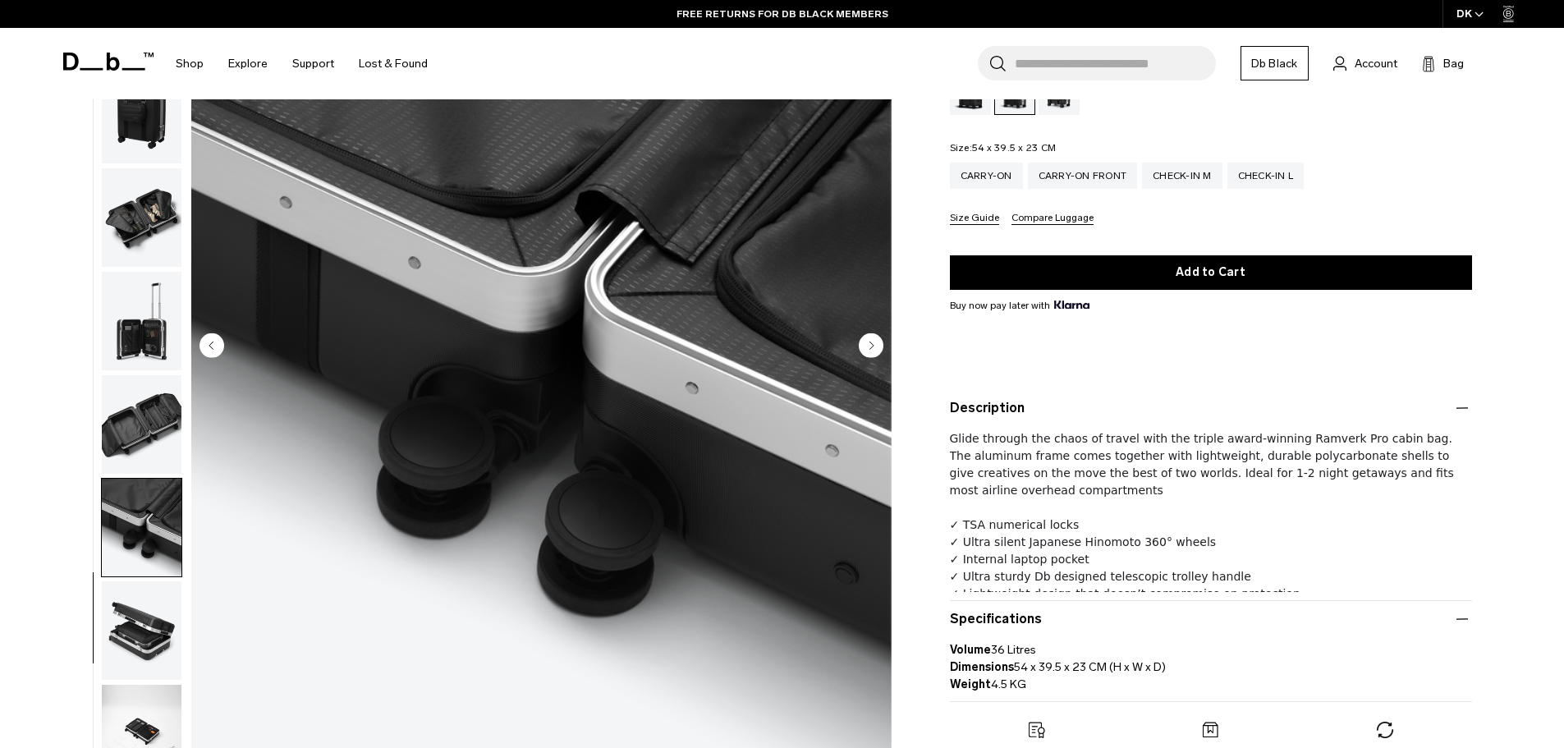
scroll to position [246, 0]
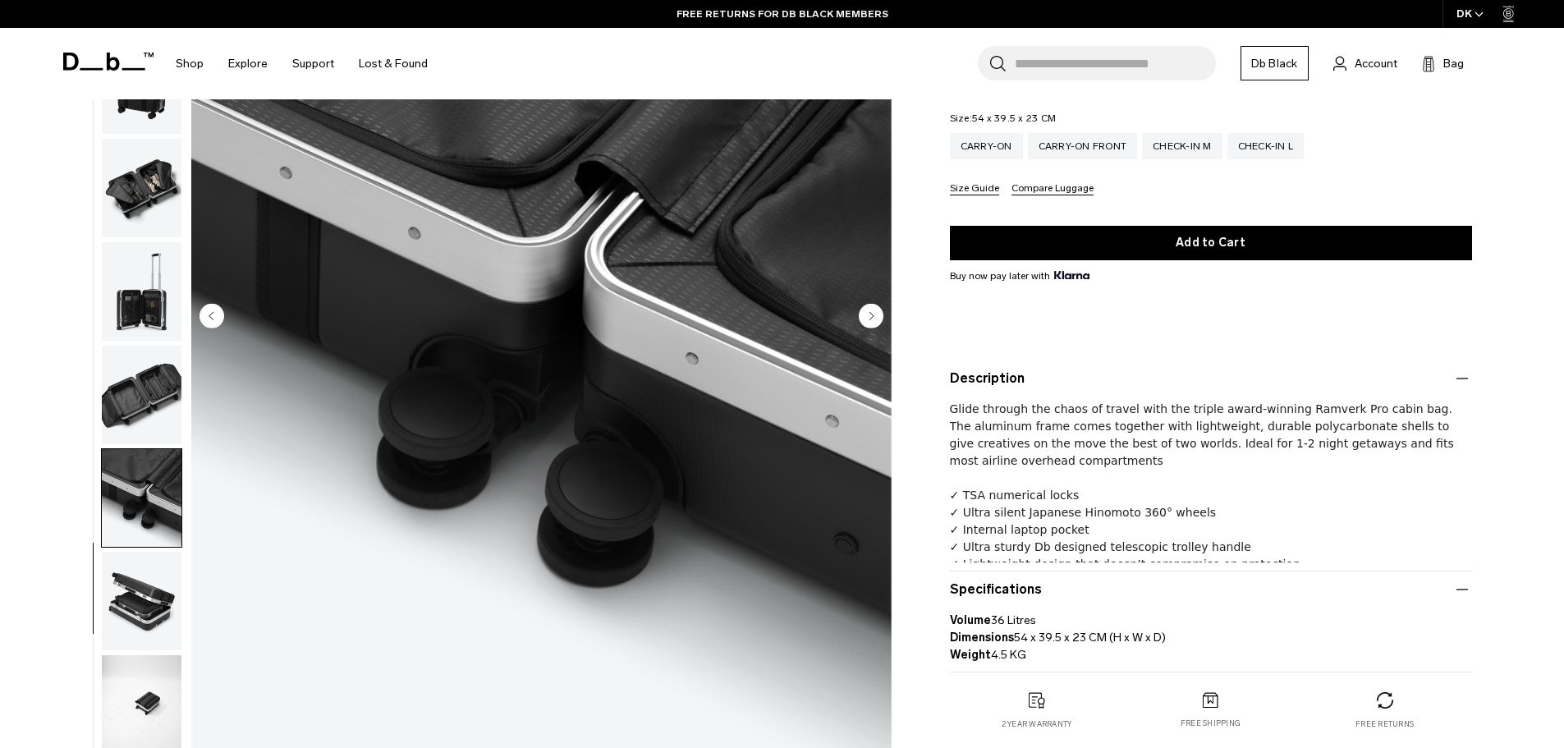
click at [167, 605] on img "button" at bounding box center [142, 601] width 80 height 99
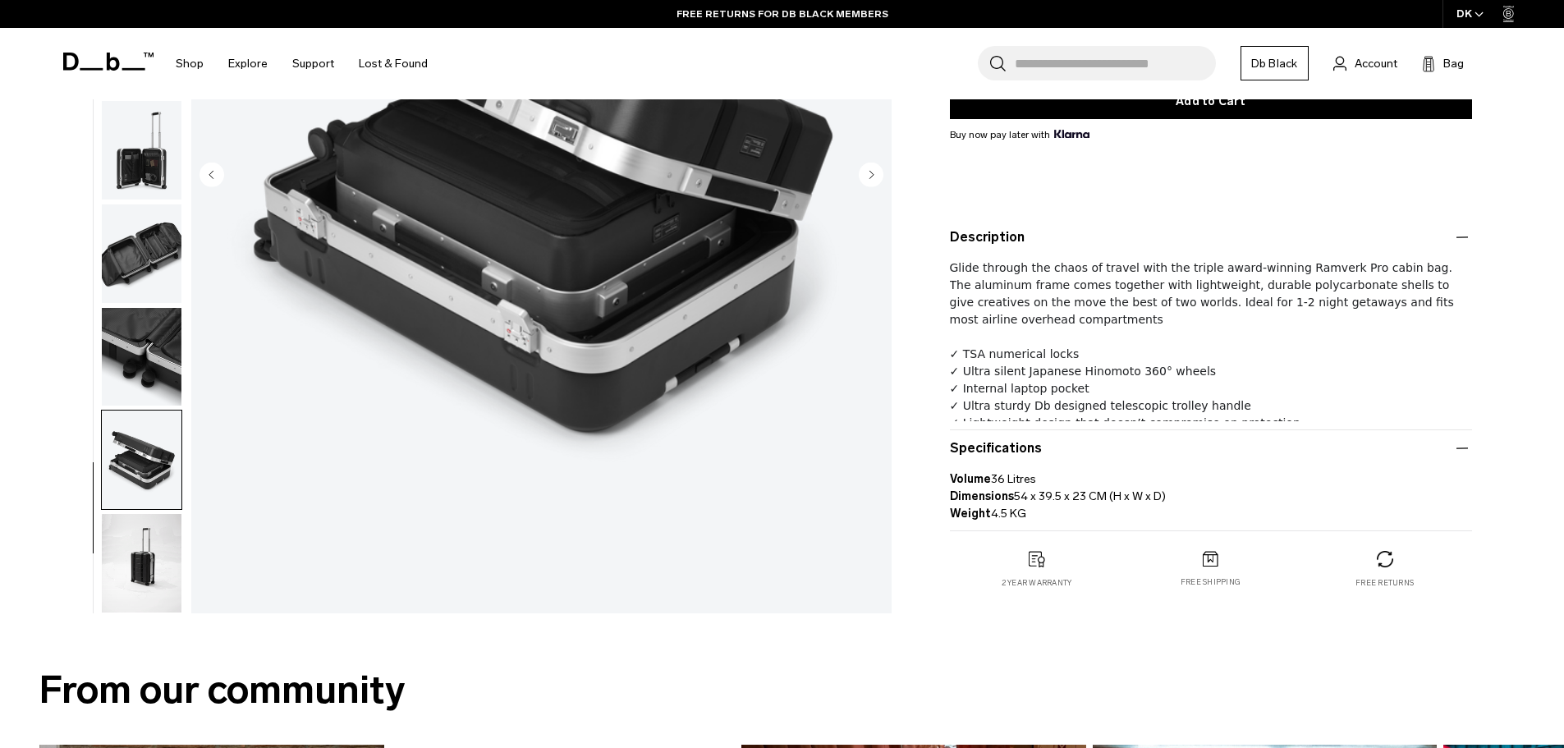
scroll to position [411, 0]
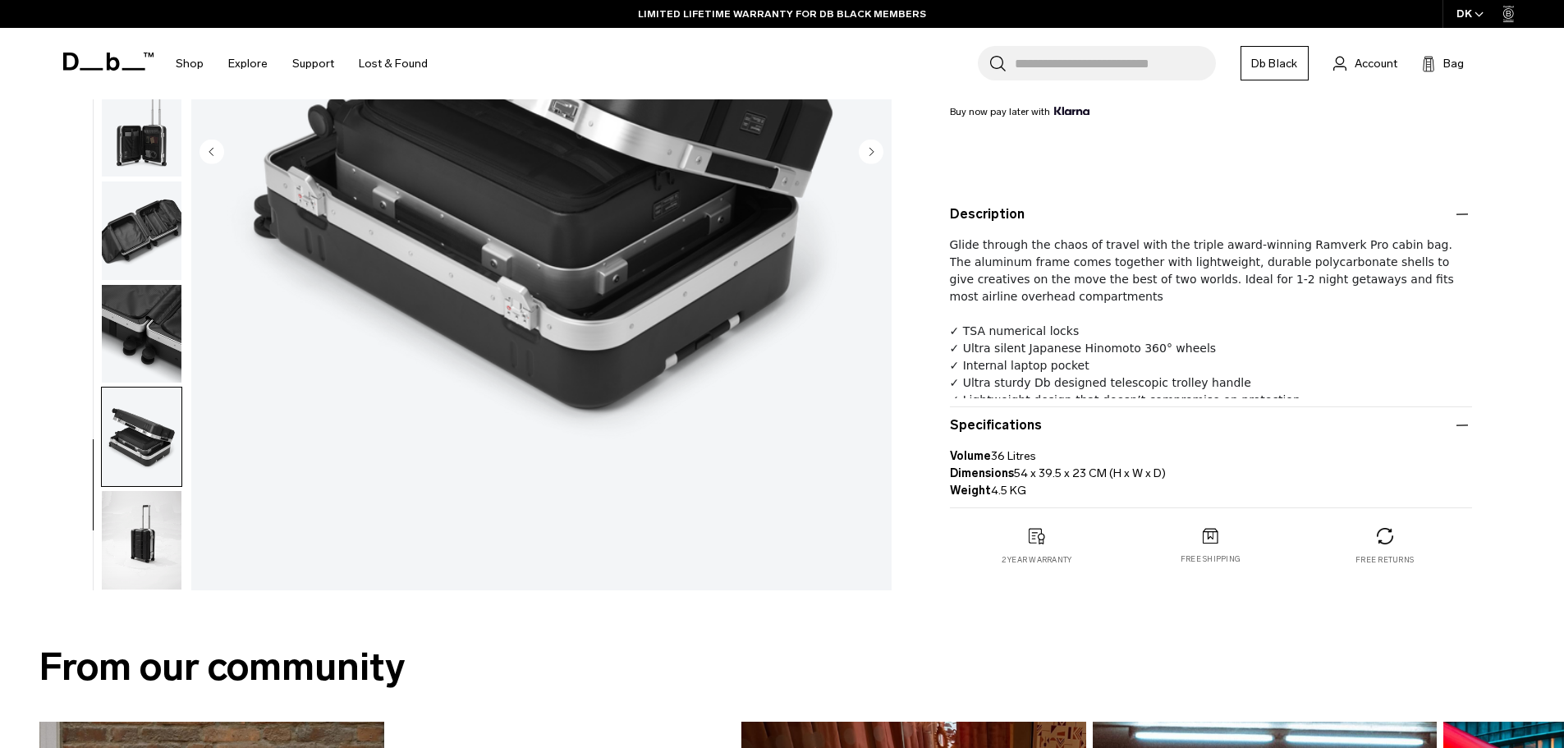
click at [154, 537] on img "button" at bounding box center [142, 540] width 80 height 99
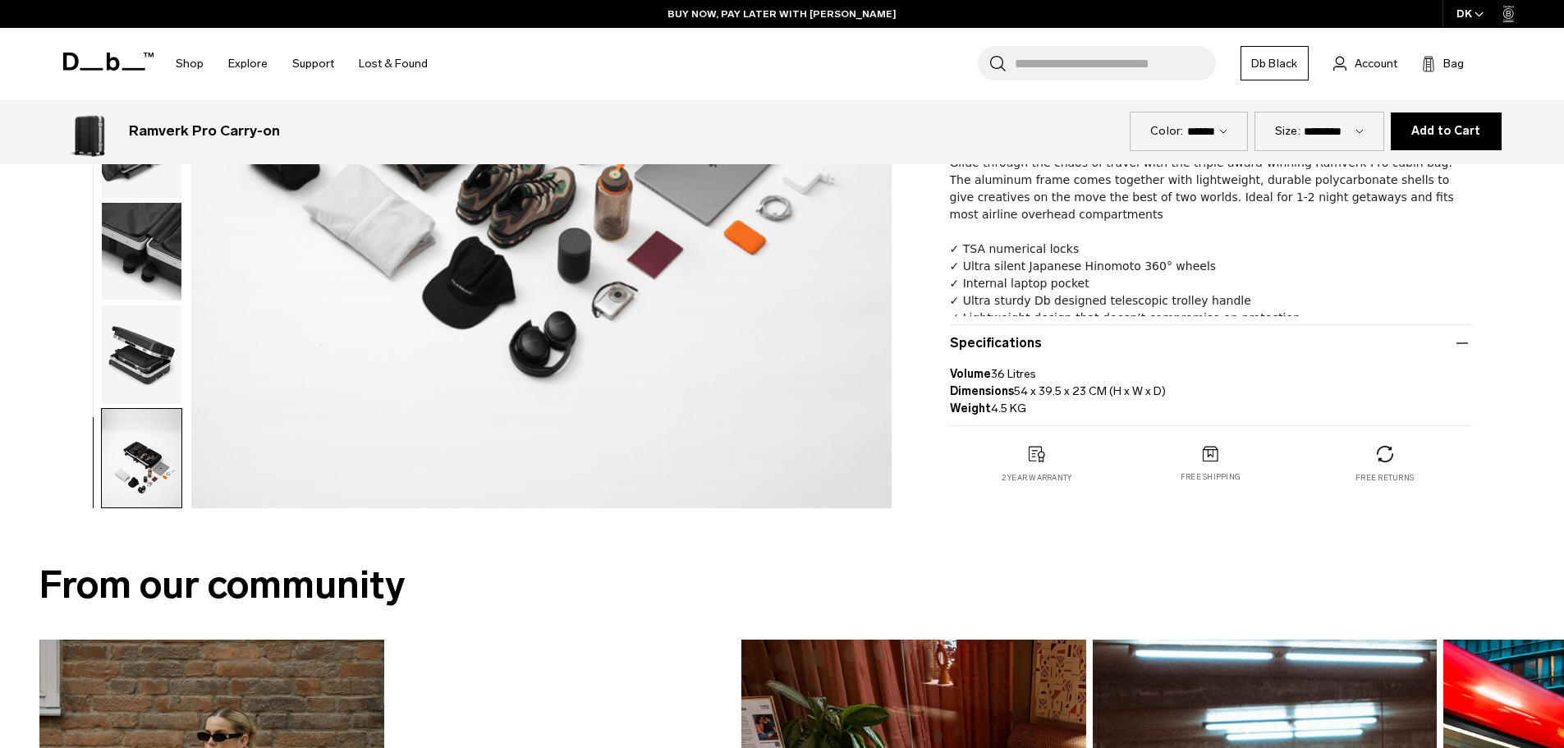
scroll to position [0, 0]
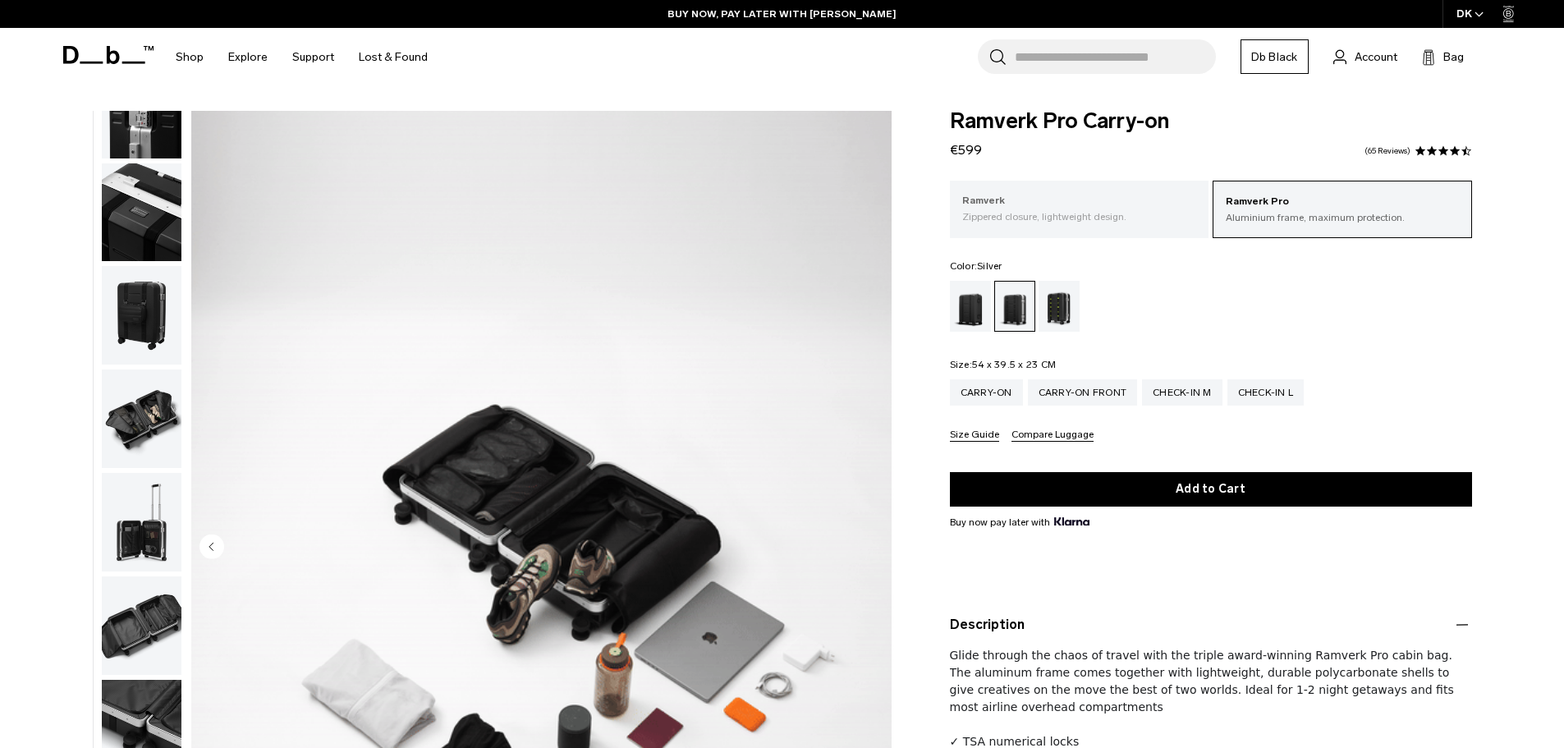
click at [1085, 217] on p "Zippered closure, lightweight design." at bounding box center [1079, 216] width 235 height 15
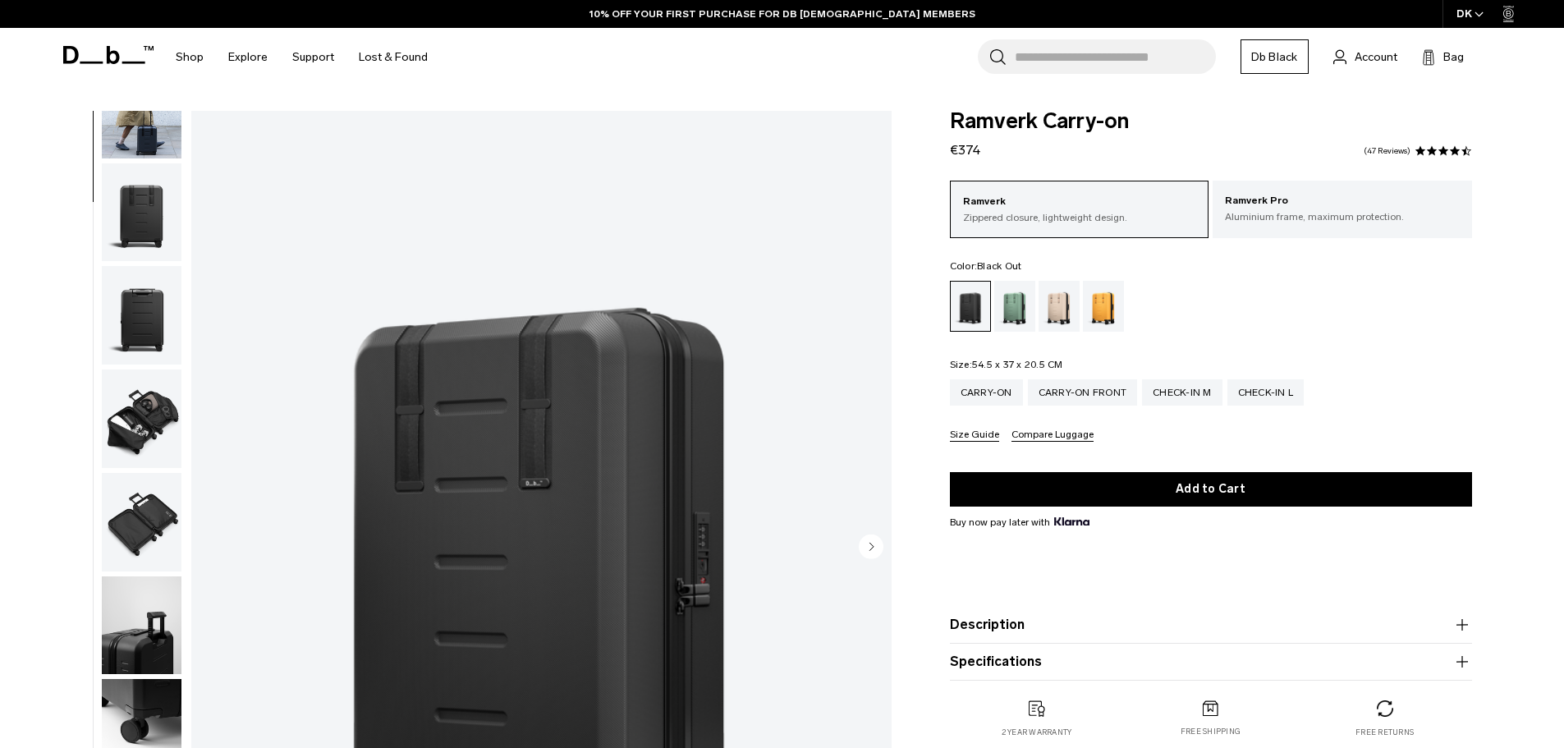
click at [796, 453] on img "1 / 10" at bounding box center [541, 548] width 700 height 874
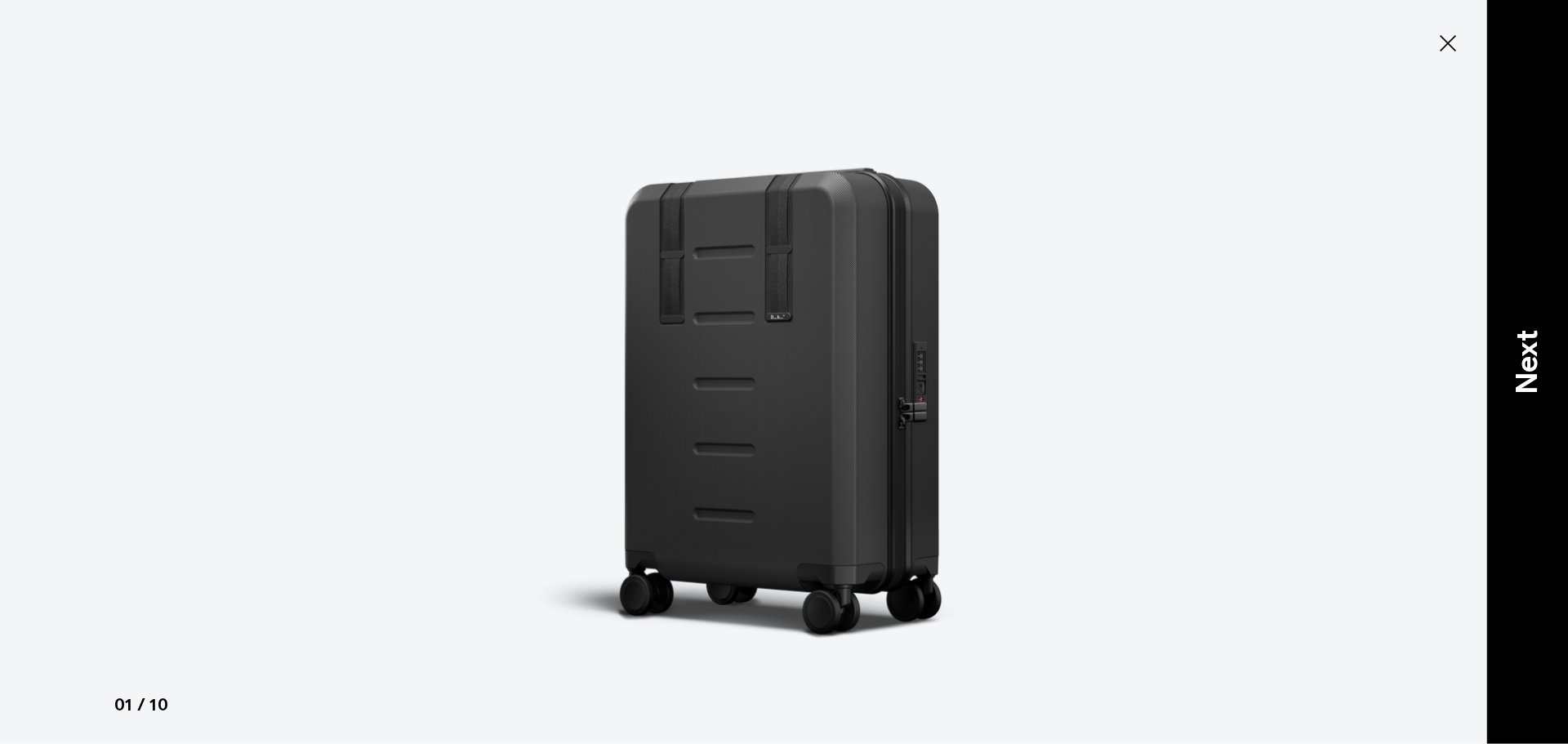
click at [1512, 349] on p "Next" at bounding box center [1527, 362] width 44 height 65
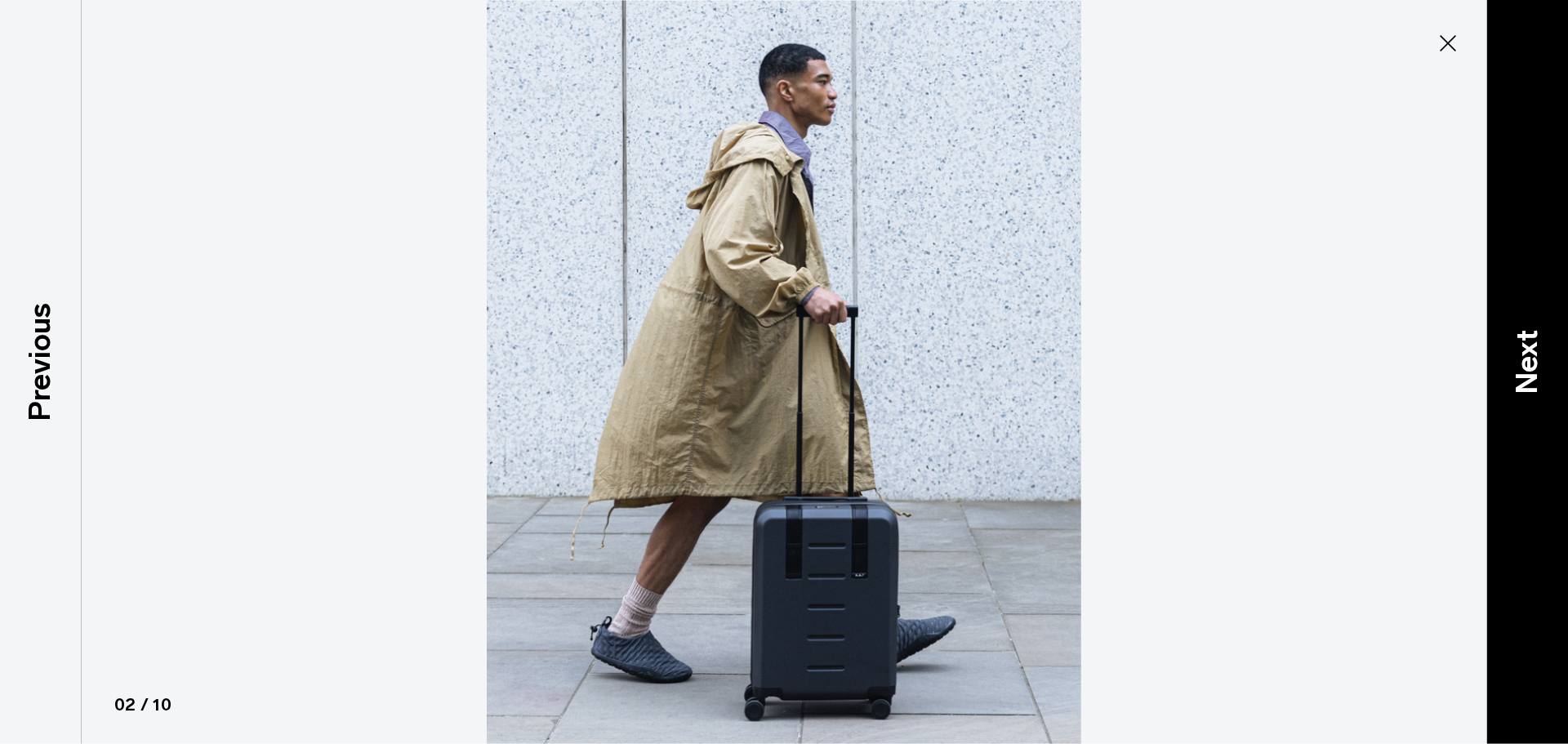
click at [1513, 349] on p "Next" at bounding box center [1527, 362] width 44 height 65
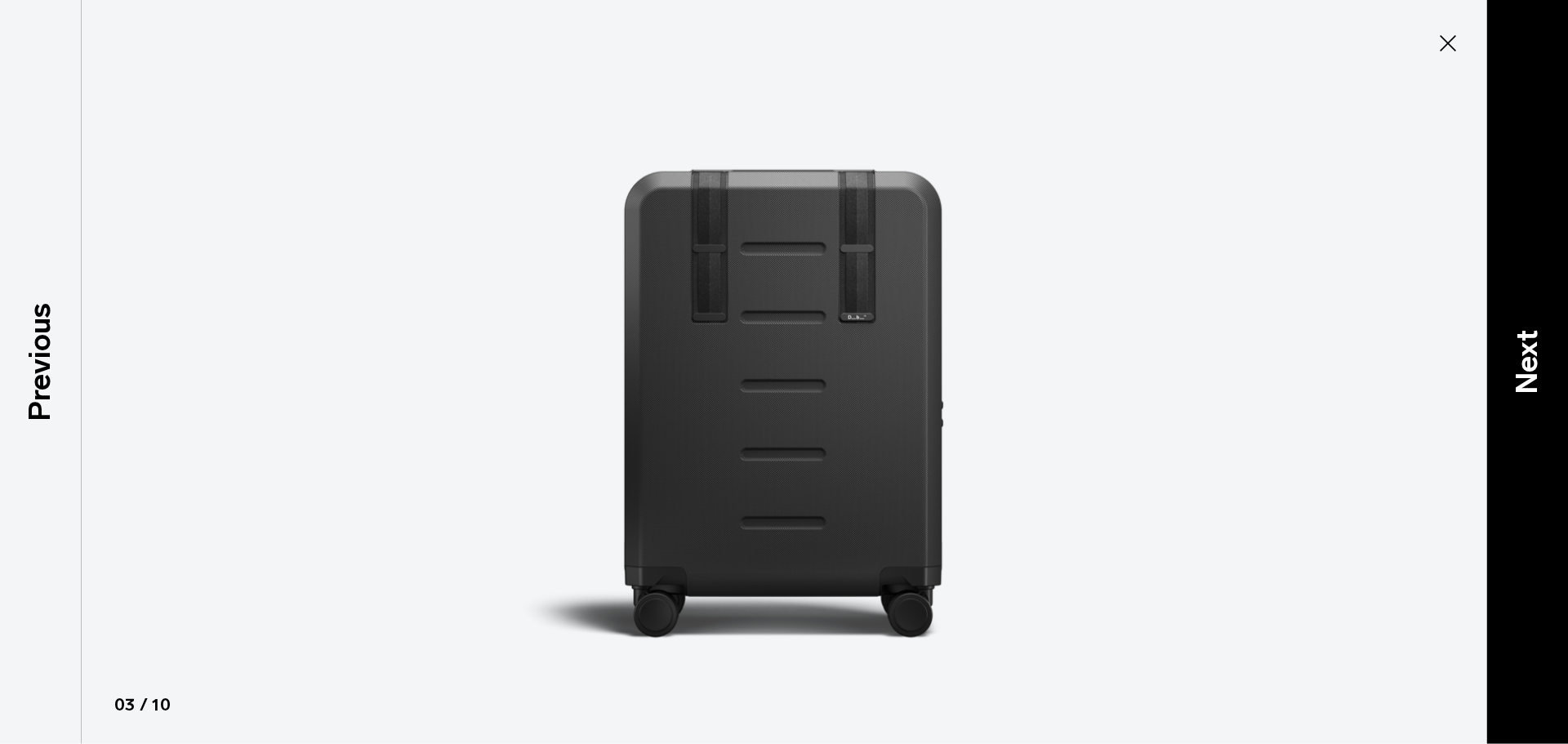
click at [1513, 349] on p "Next" at bounding box center [1527, 362] width 44 height 65
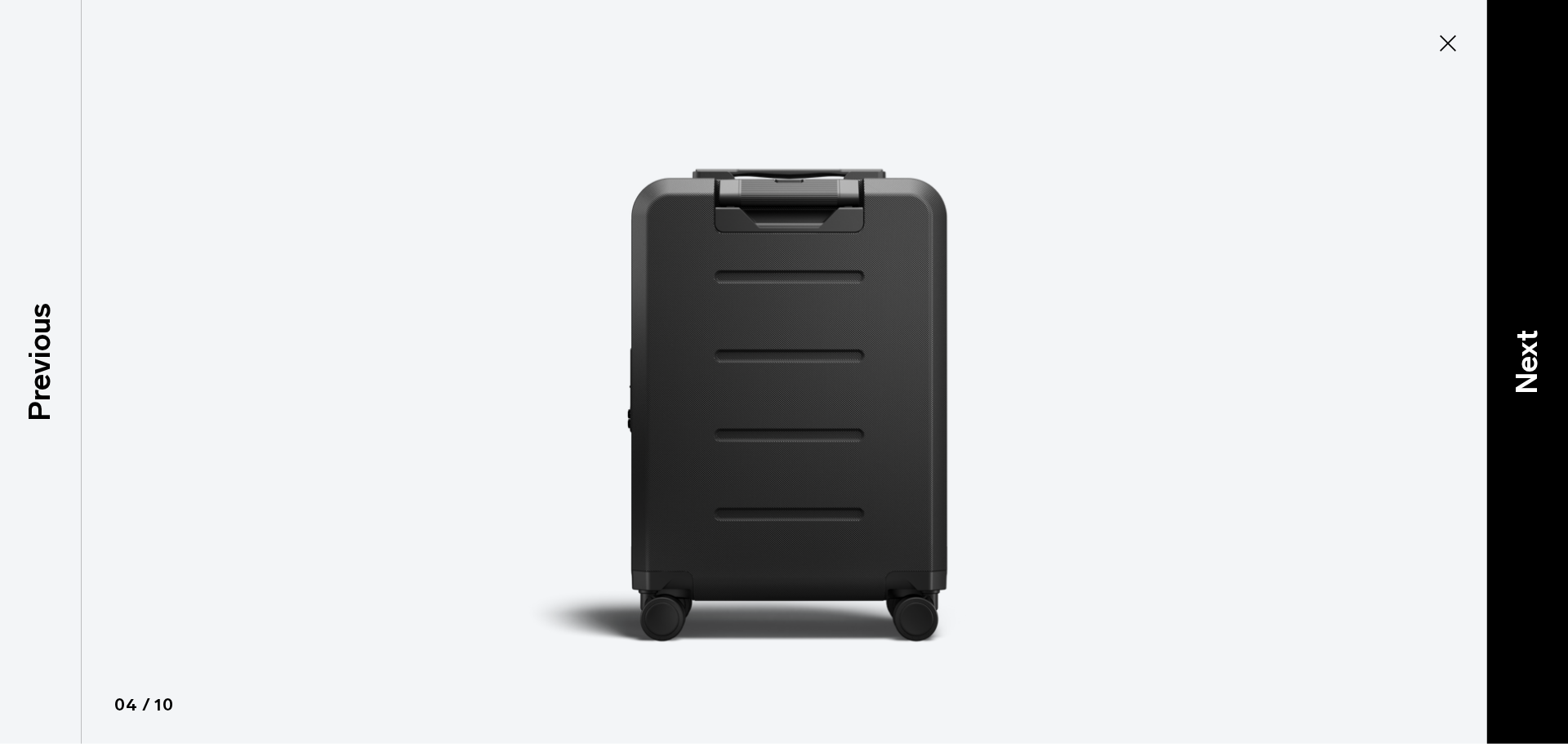
click at [1513, 349] on p "Next" at bounding box center [1527, 362] width 44 height 65
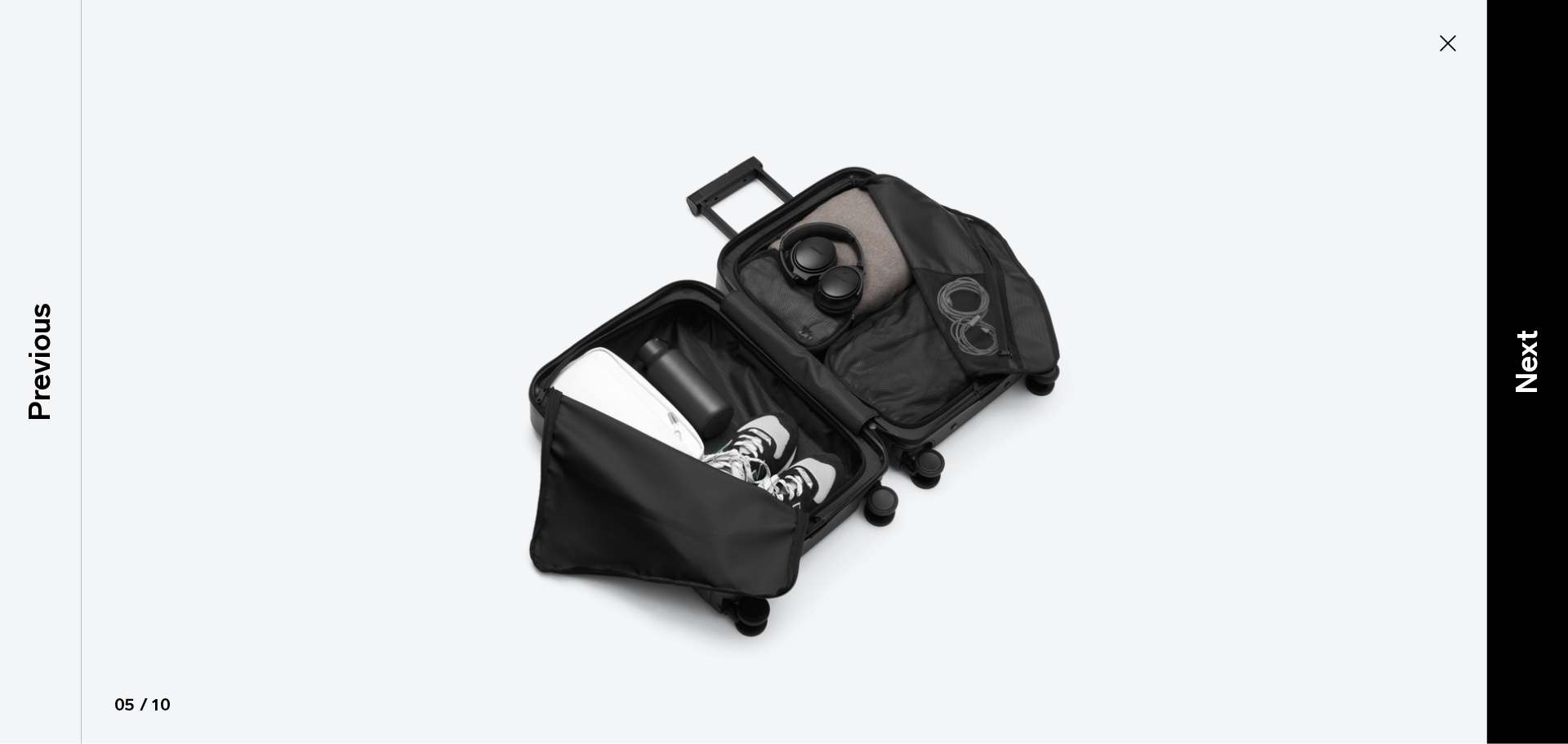
click at [1513, 348] on p "Next" at bounding box center [1527, 362] width 44 height 65
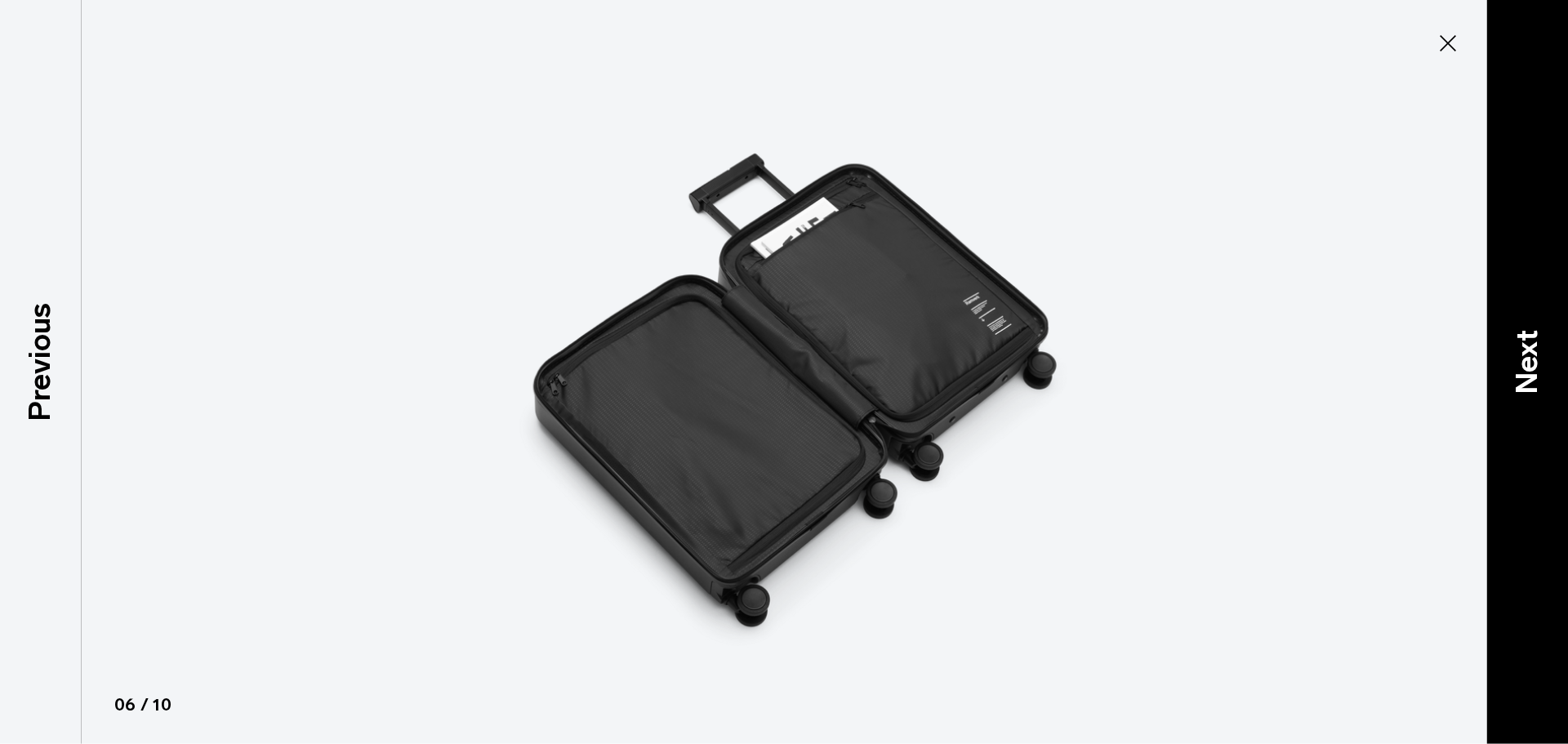
click at [1513, 348] on p "Next" at bounding box center [1527, 362] width 44 height 65
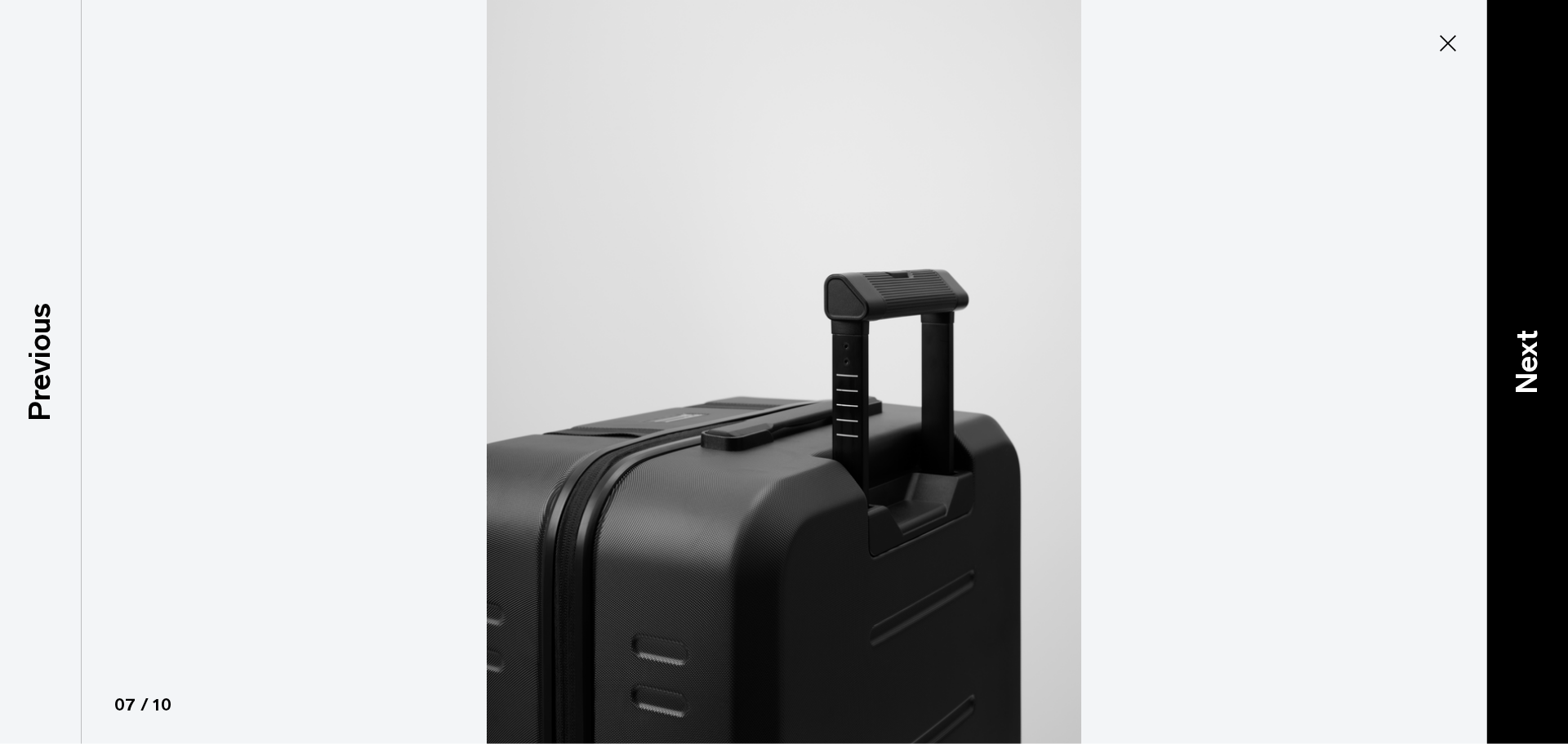
click at [1513, 348] on p "Next" at bounding box center [1527, 362] width 44 height 65
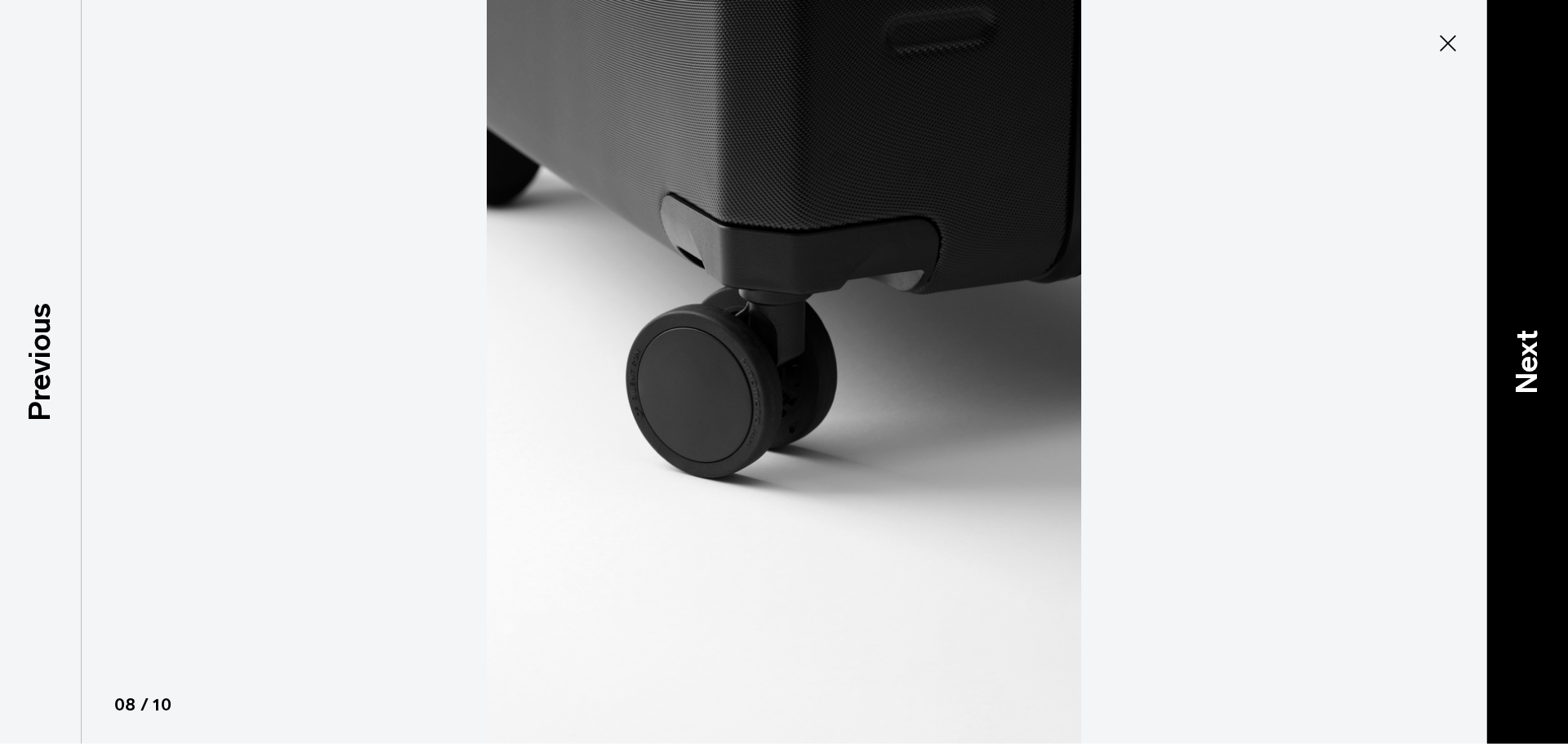
click at [1513, 348] on p "Next" at bounding box center [1527, 362] width 44 height 65
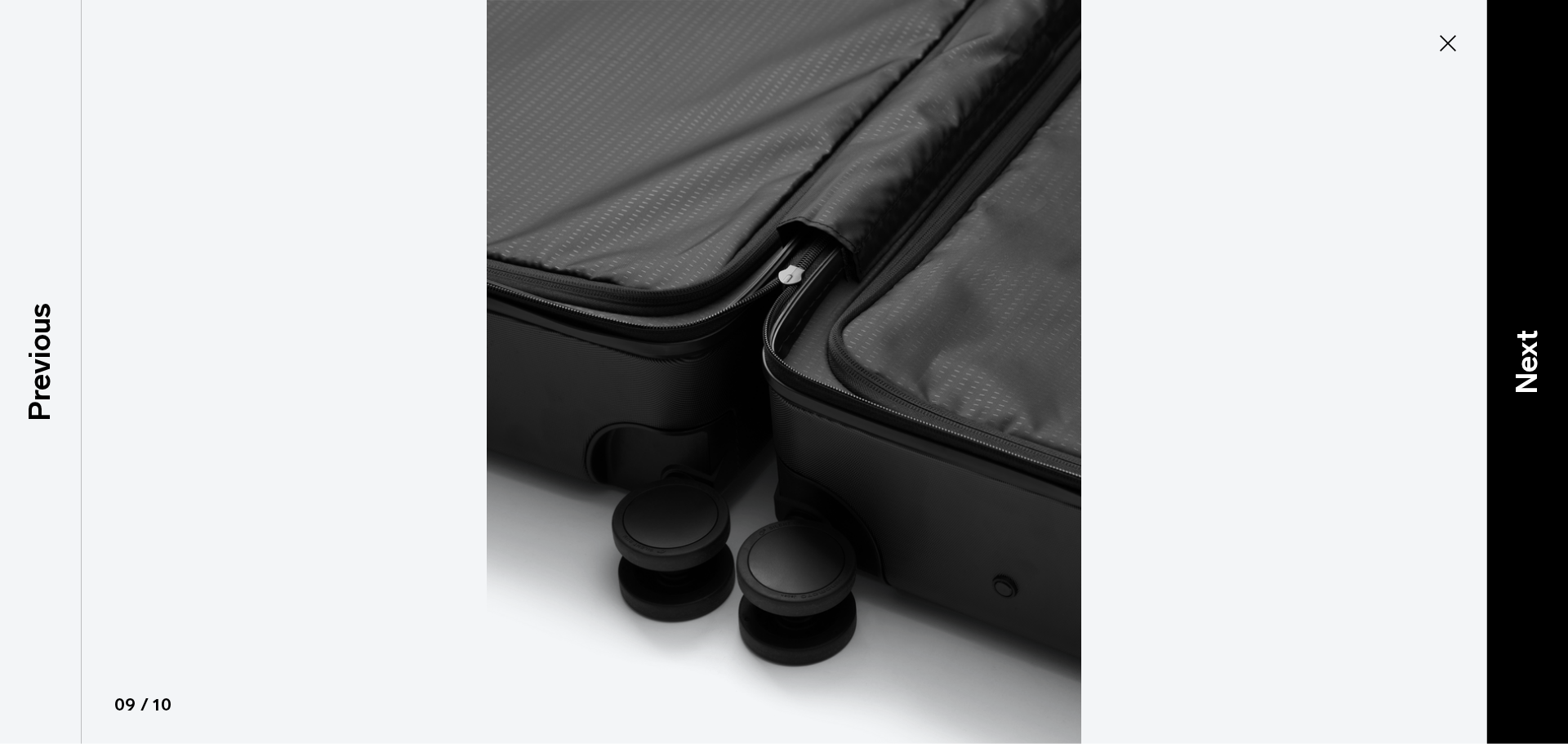
click at [1513, 348] on p "Next" at bounding box center [1527, 362] width 44 height 65
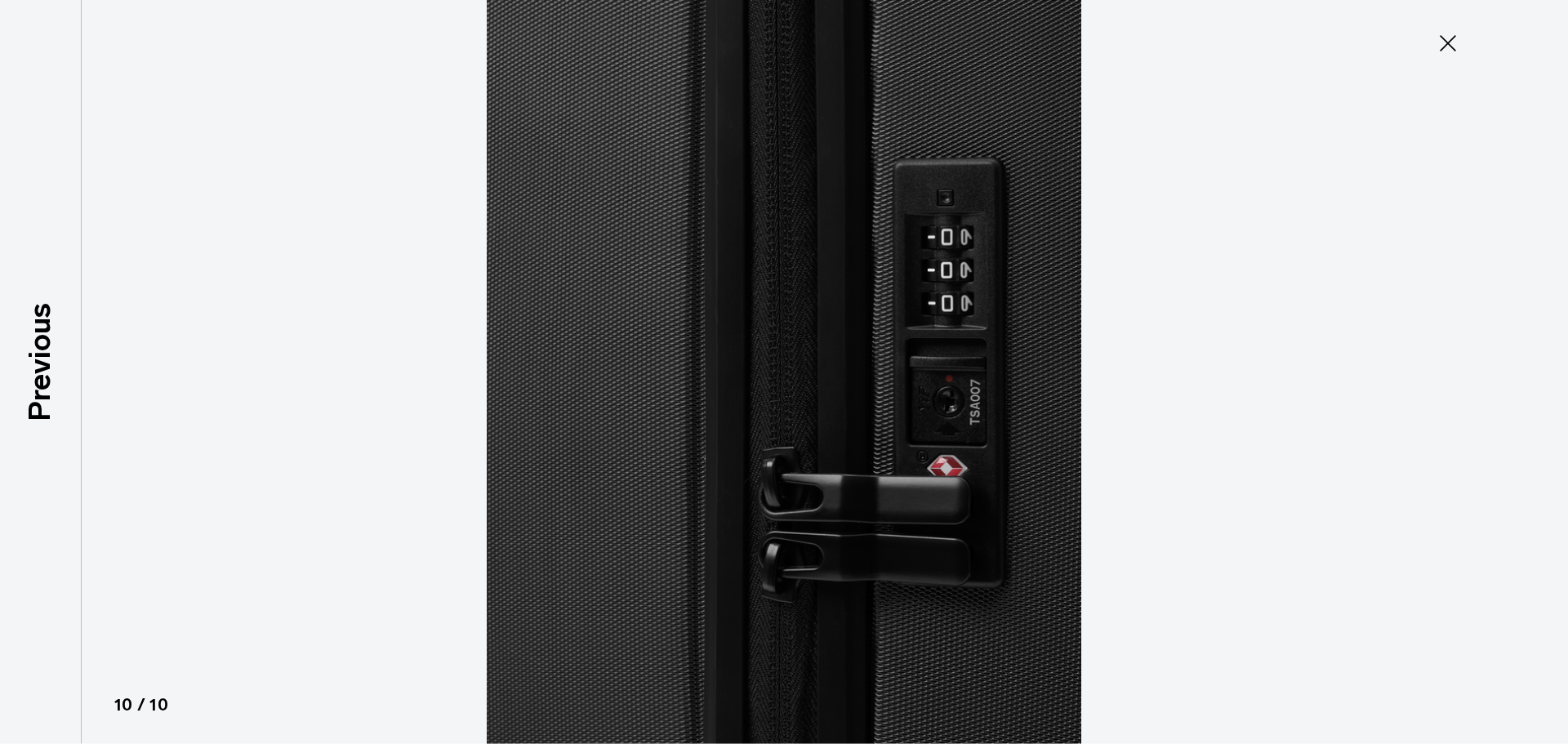
click at [1513, 348] on div at bounding box center [784, 372] width 1568 height 744
click at [1451, 40] on icon at bounding box center [1448, 43] width 16 height 16
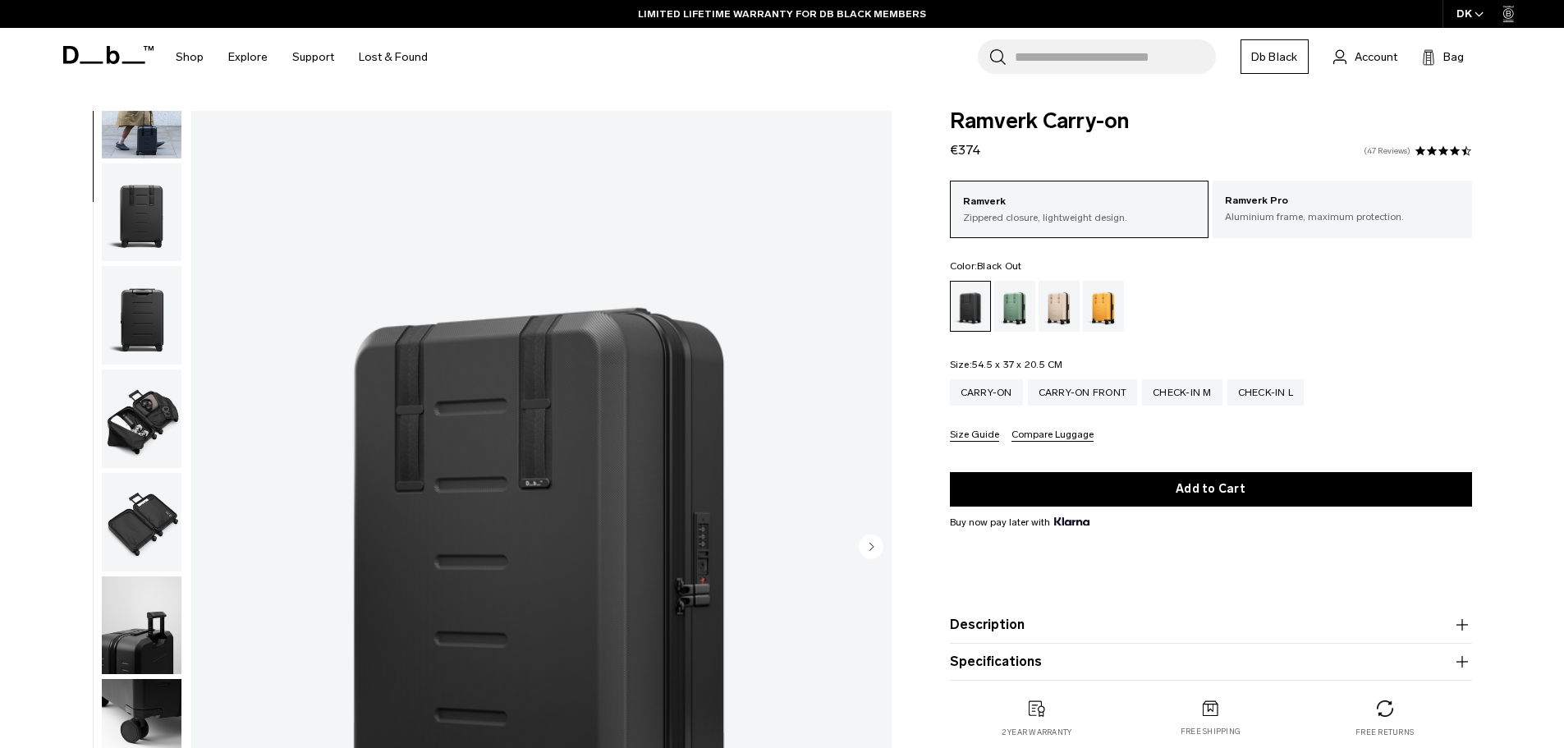
click at [1392, 148] on link "47 Reviews" at bounding box center [1387, 151] width 47 height 8
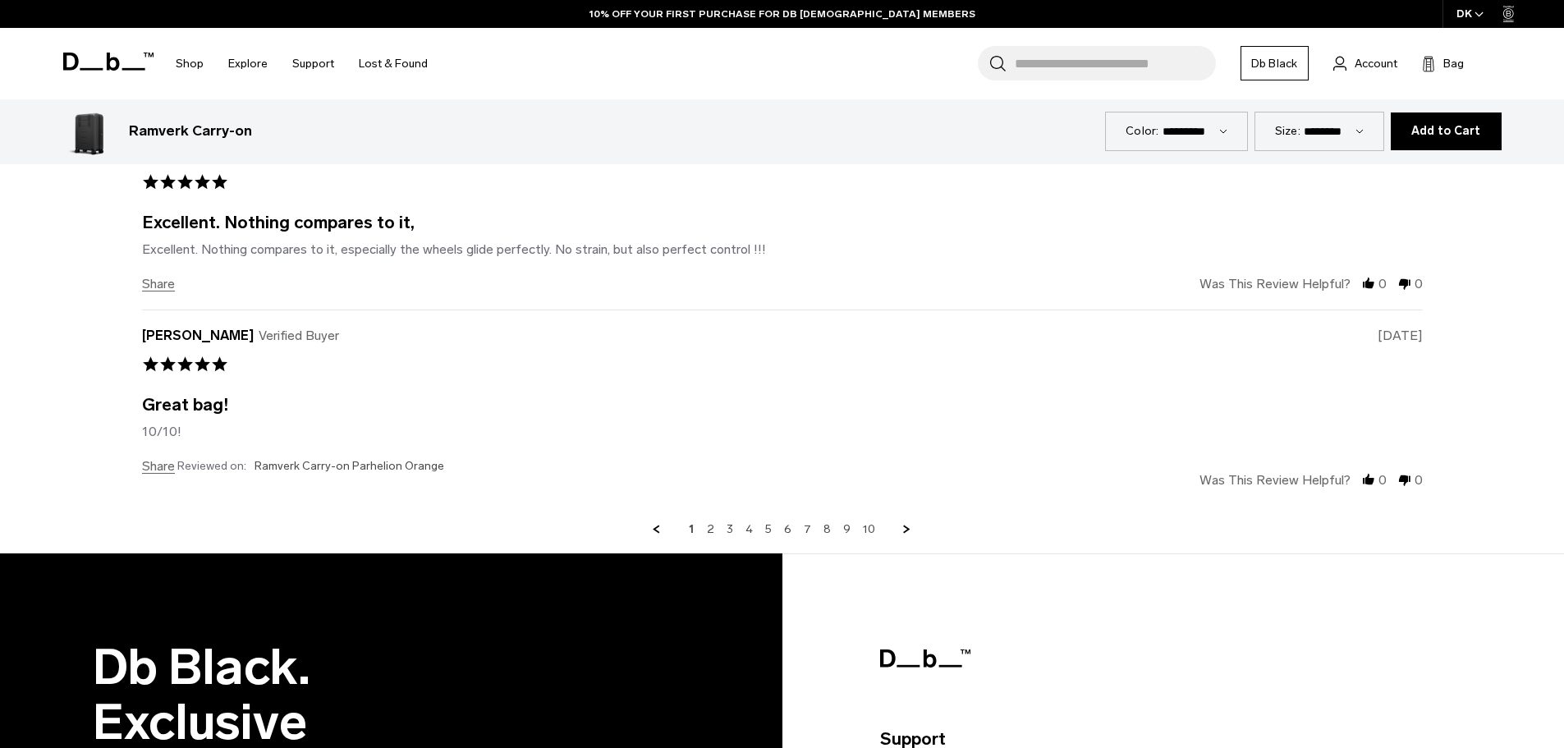
scroll to position [5781, 0]
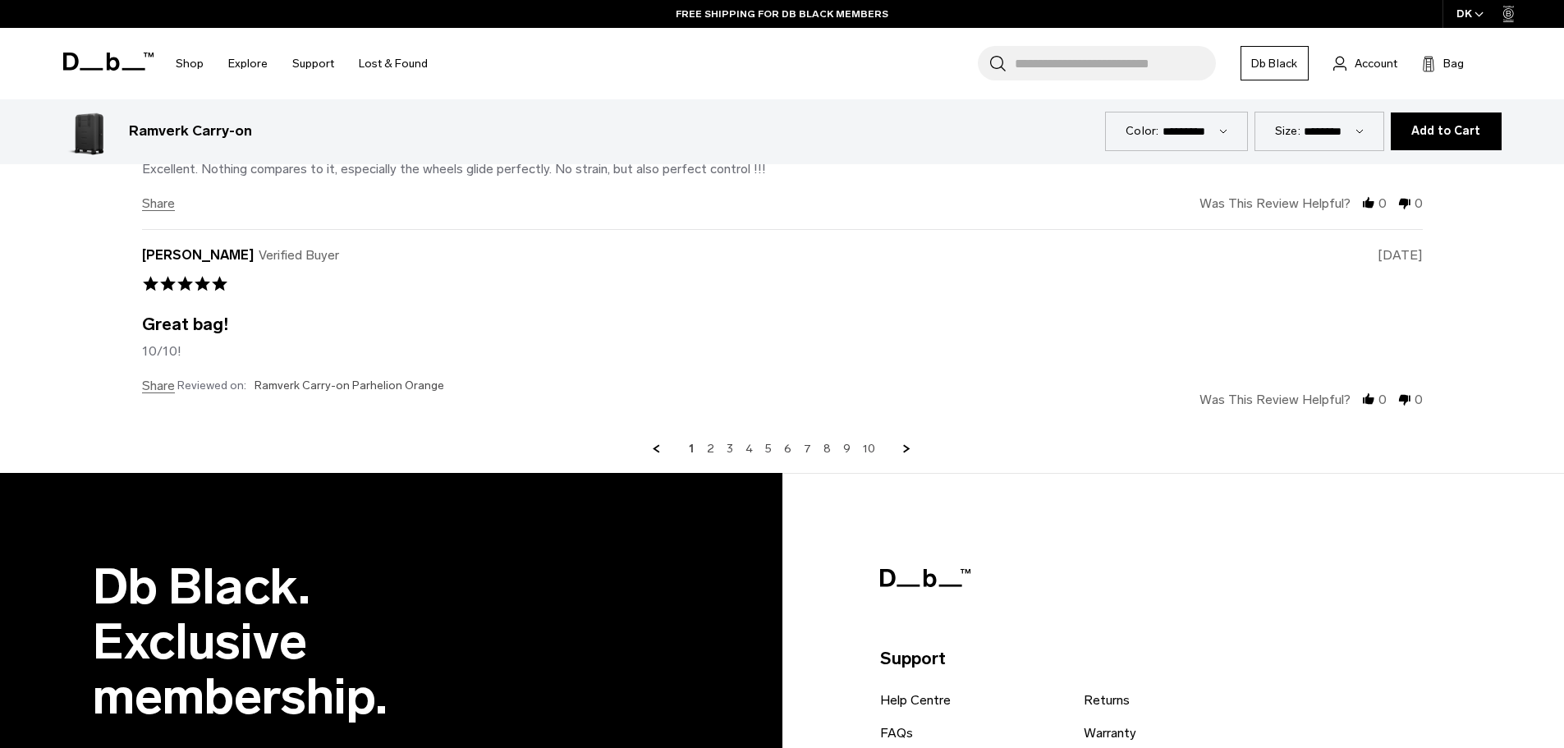
click at [911, 444] on link "Next Page" at bounding box center [907, 449] width 15 height 15
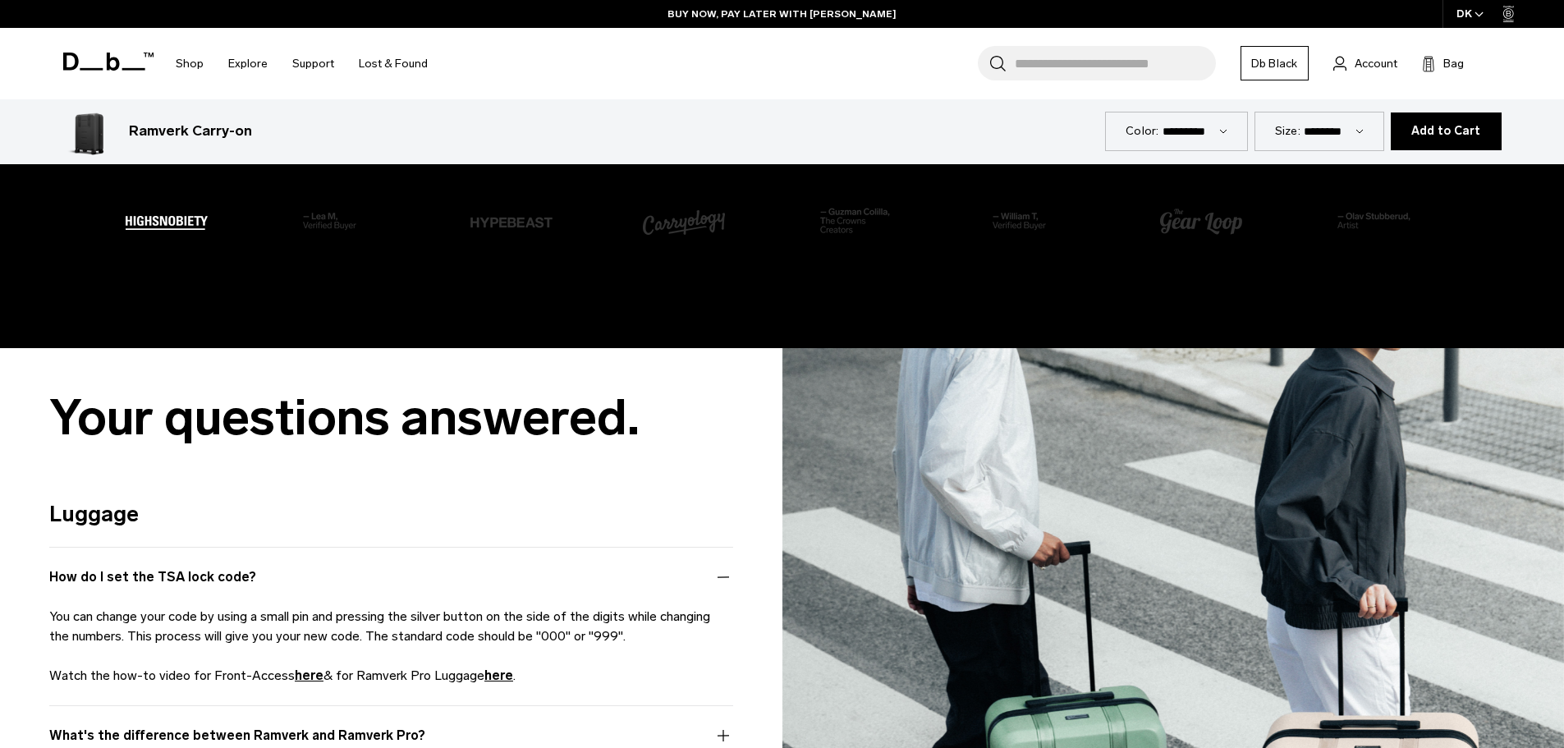
scroll to position [4187, 0]
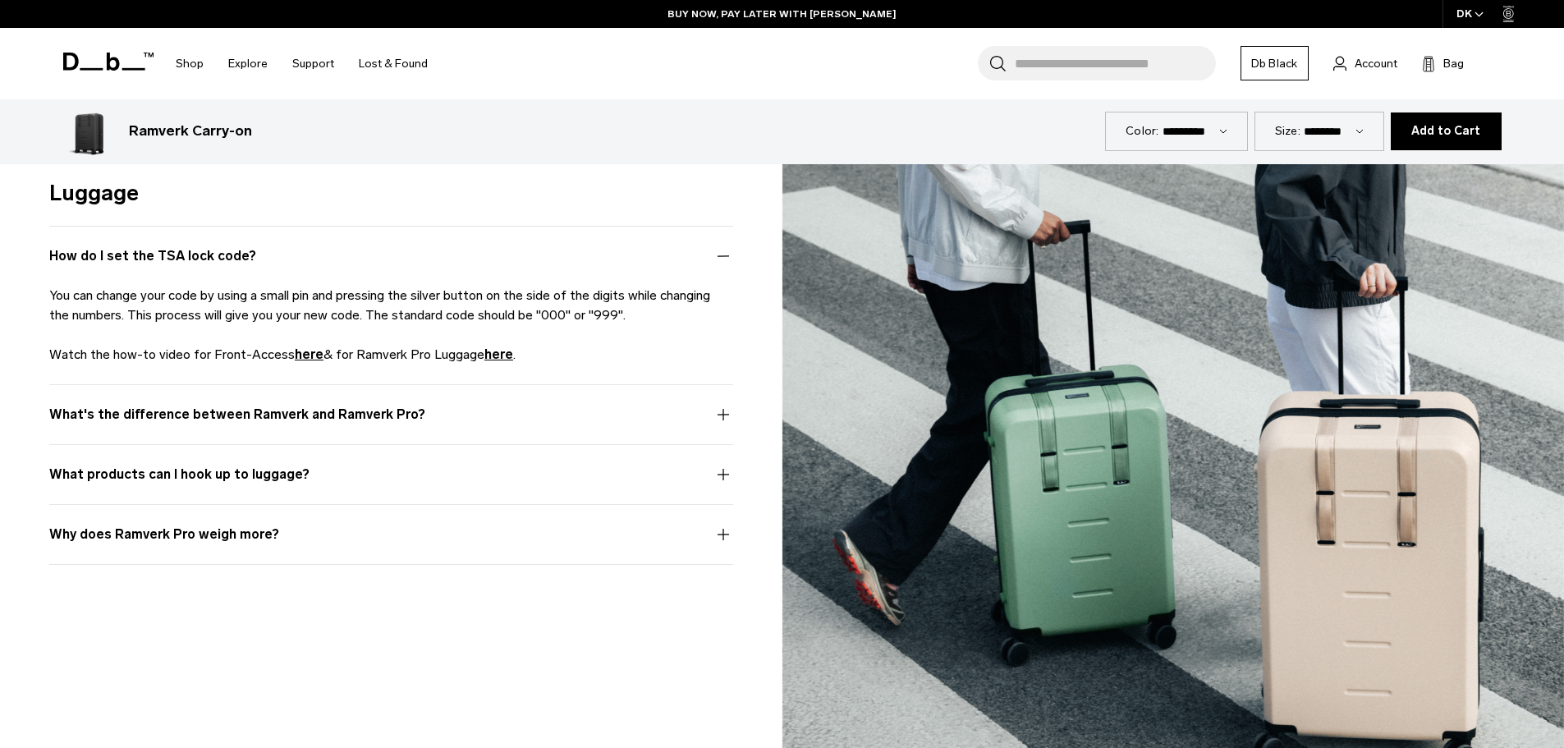
click at [618, 417] on button "What's the difference between Ramverk and Ramverk Pro?" at bounding box center [391, 424] width 684 height 39
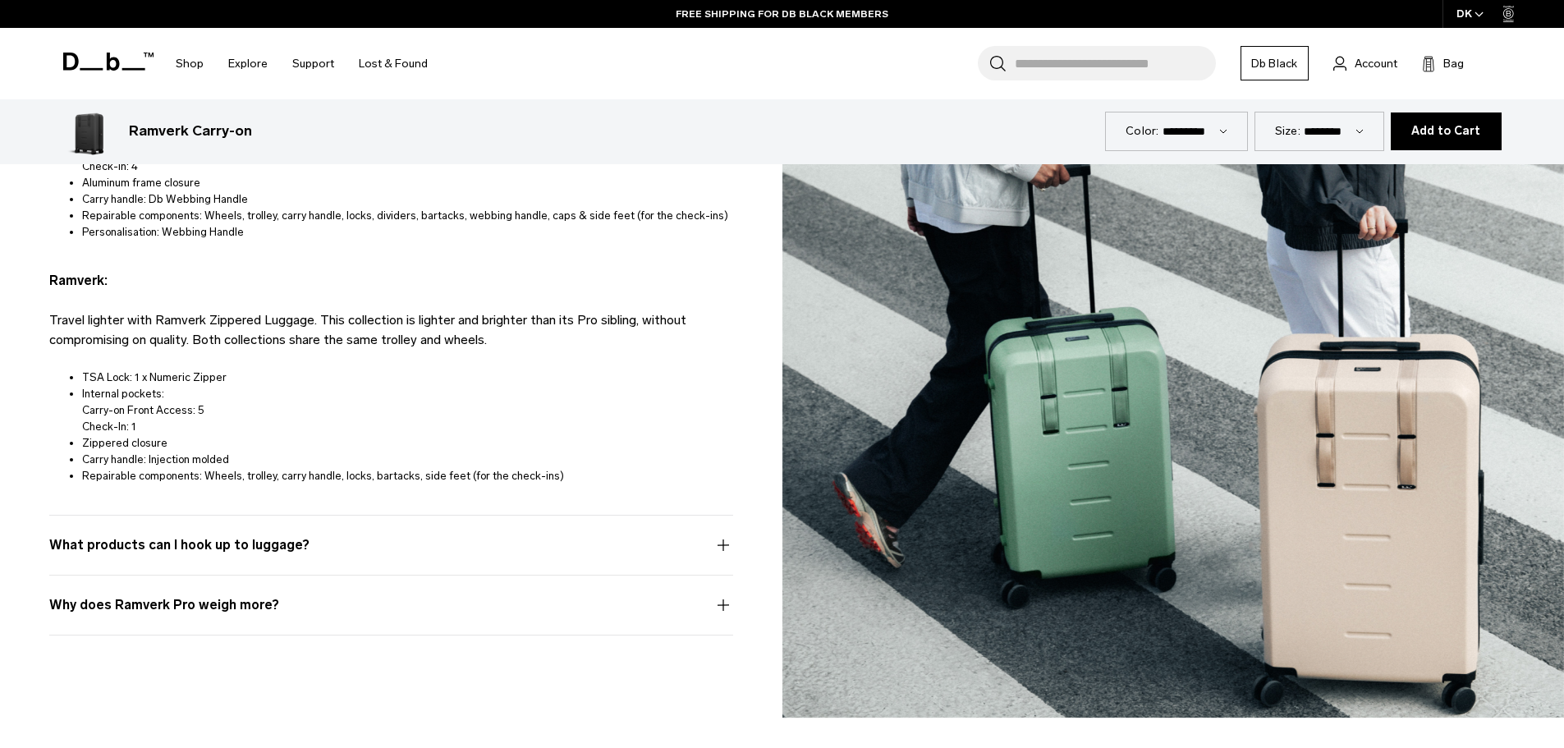
scroll to position [4762, 0]
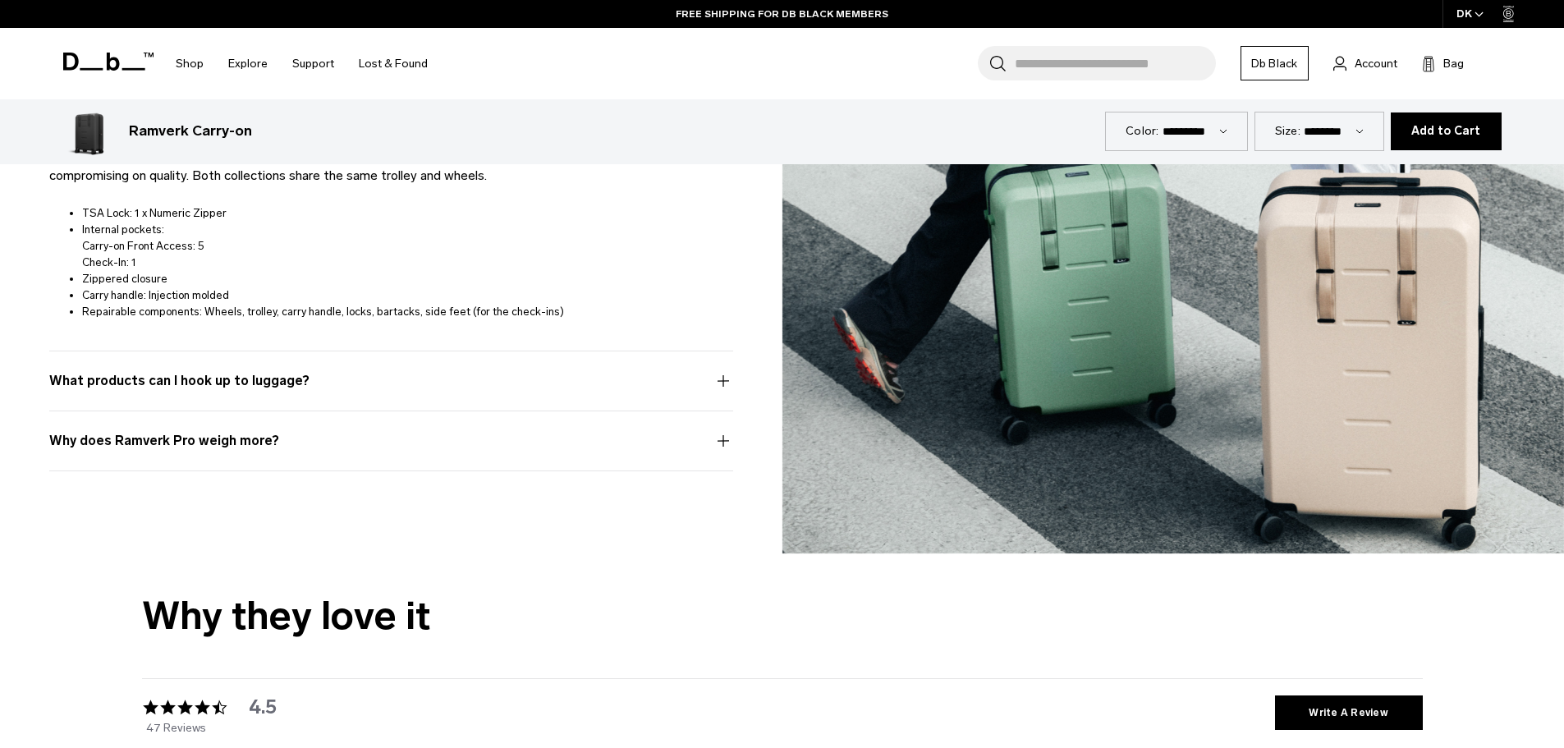
click at [287, 444] on button "Why does Ramverk Pro weigh more?" at bounding box center [391, 450] width 684 height 39
